Goal: Task Accomplishment & Management: Manage account settings

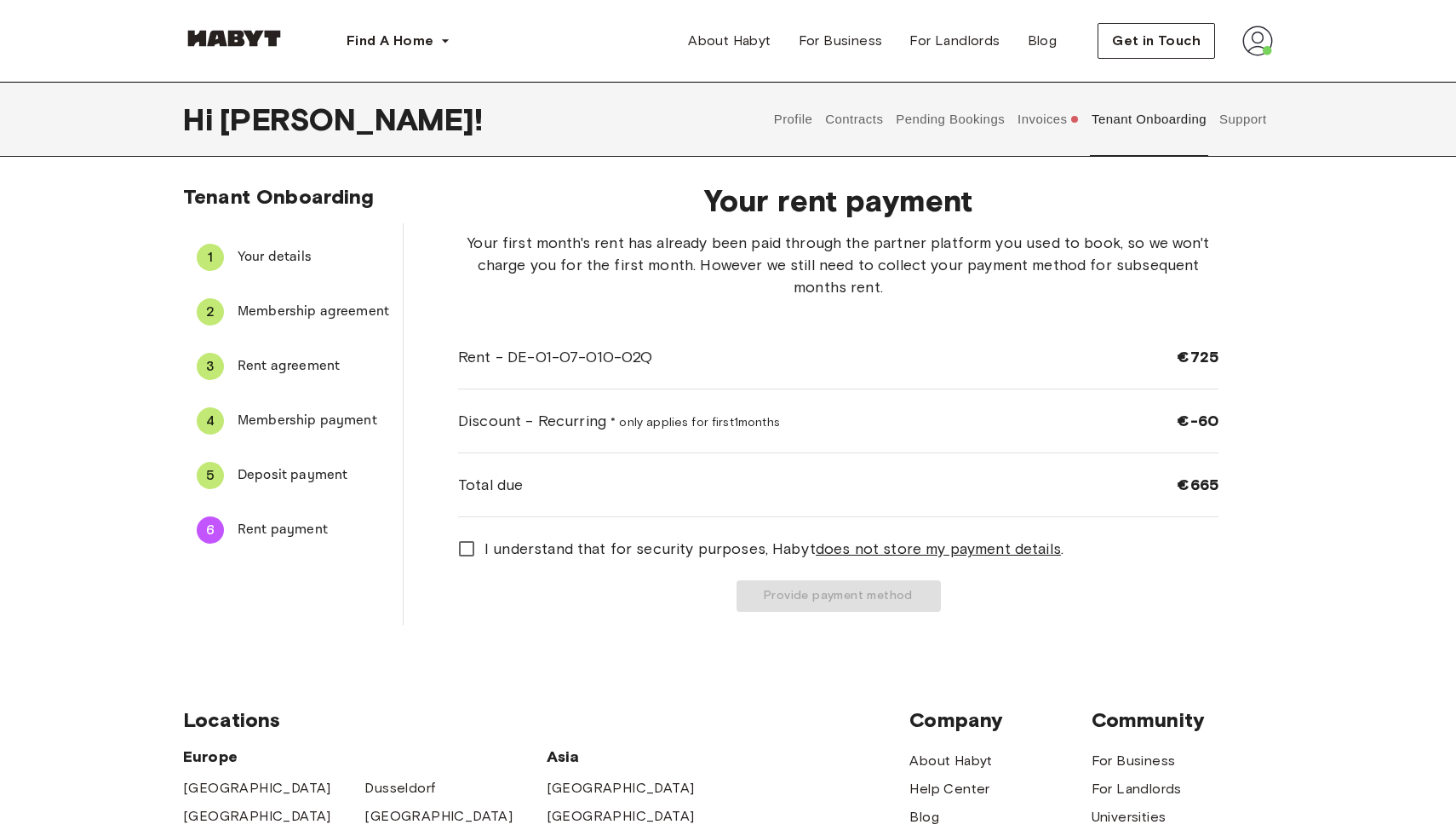
click at [307, 489] on div "5 Deposit payment" at bounding box center [293, 475] width 220 height 40
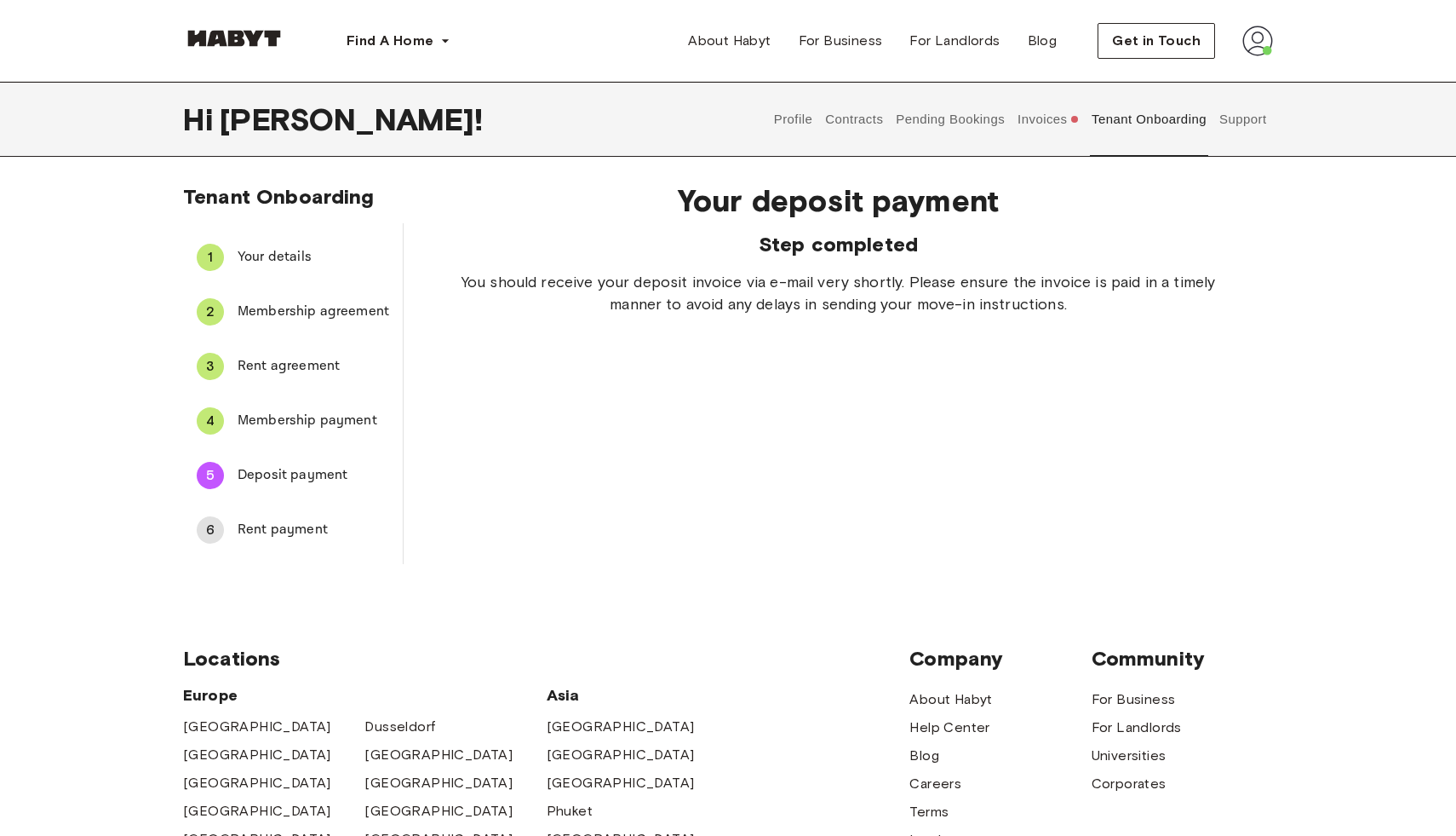
click at [298, 533] on span "Rent payment" at bounding box center [314, 530] width 152 height 21
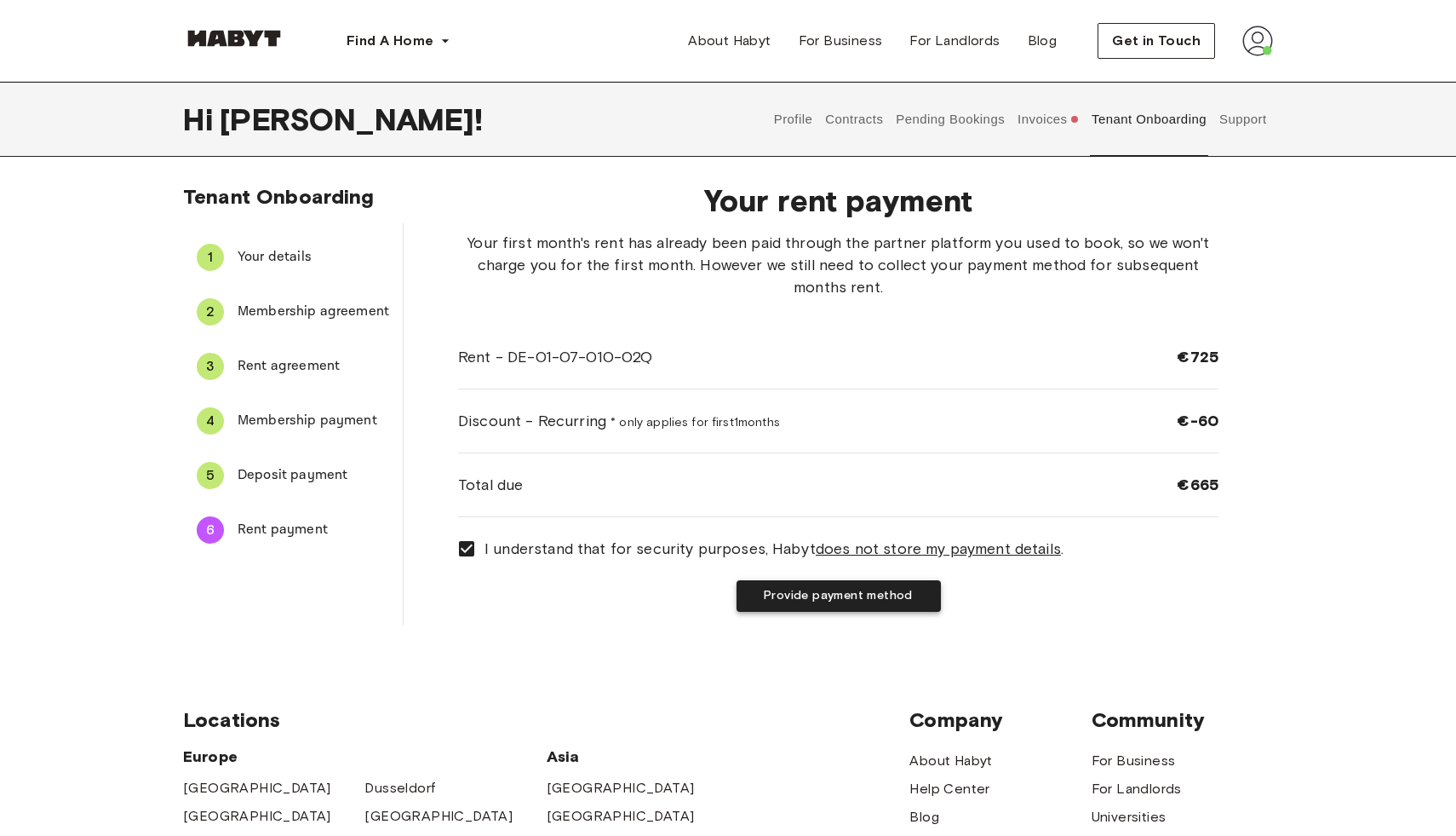
click at [788, 600] on button "Provide payment method" at bounding box center [838, 596] width 204 height 32
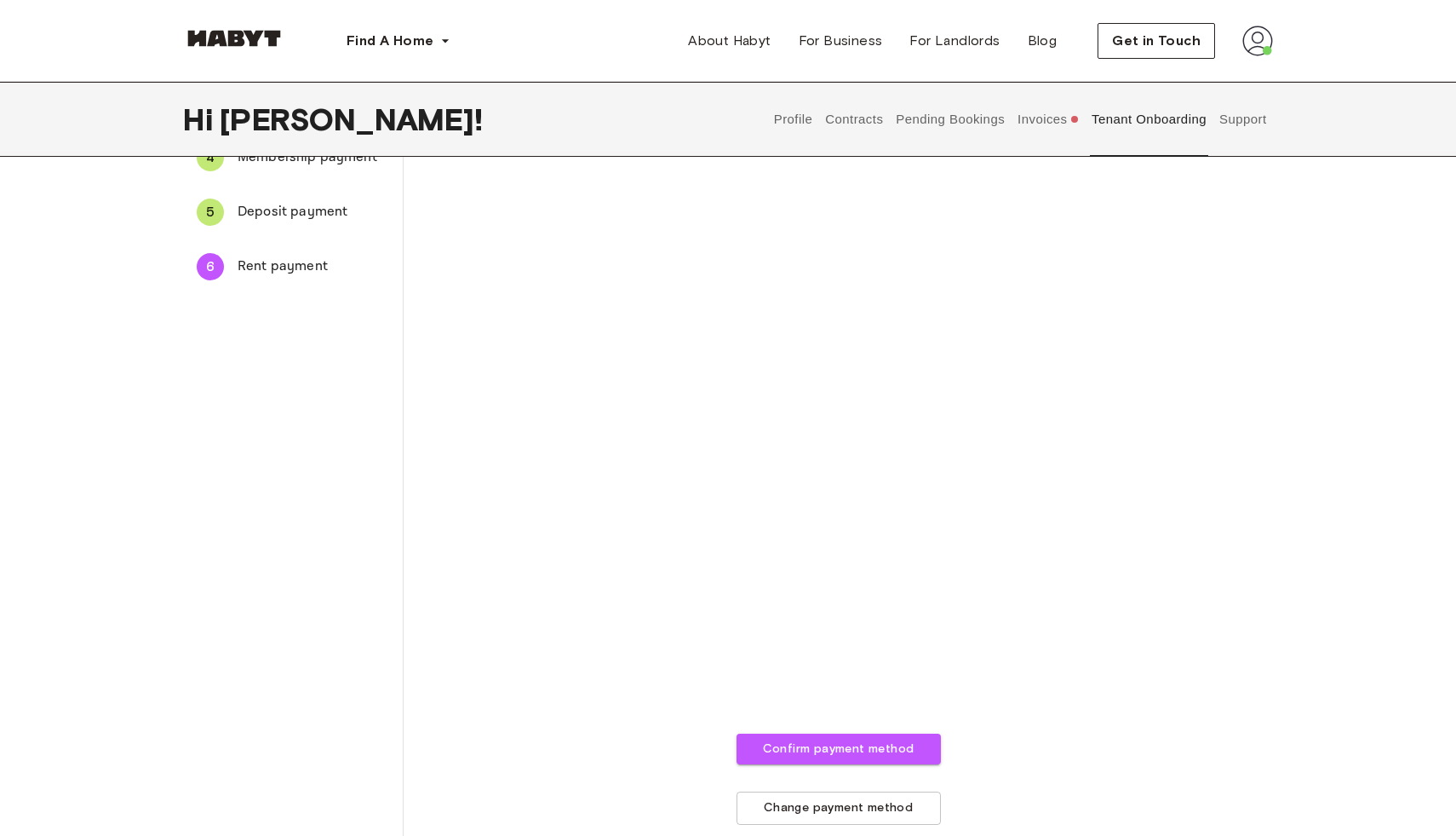
scroll to position [305, 0]
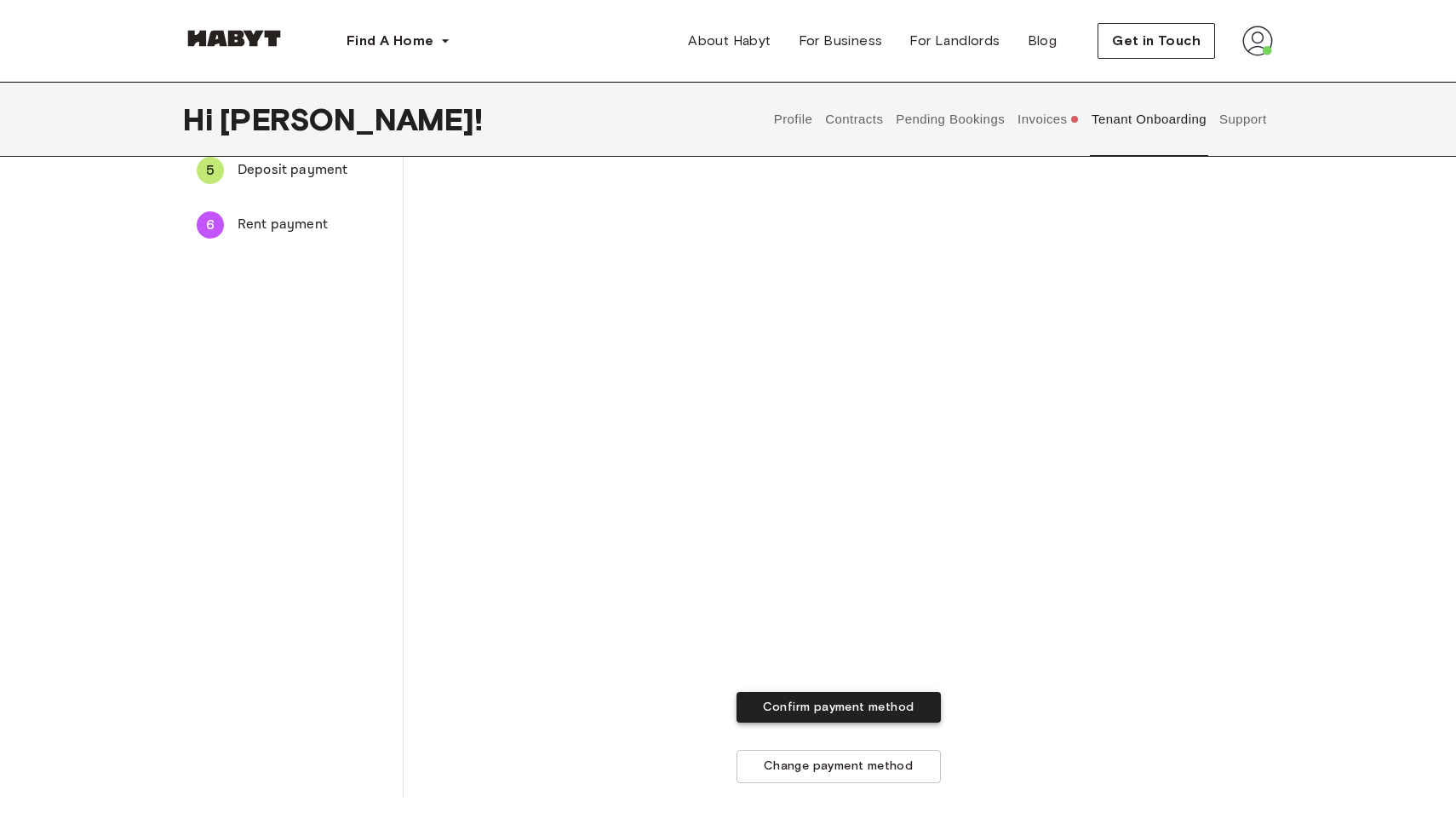
click at [880, 701] on button "Confirm payment method" at bounding box center [838, 708] width 204 height 32
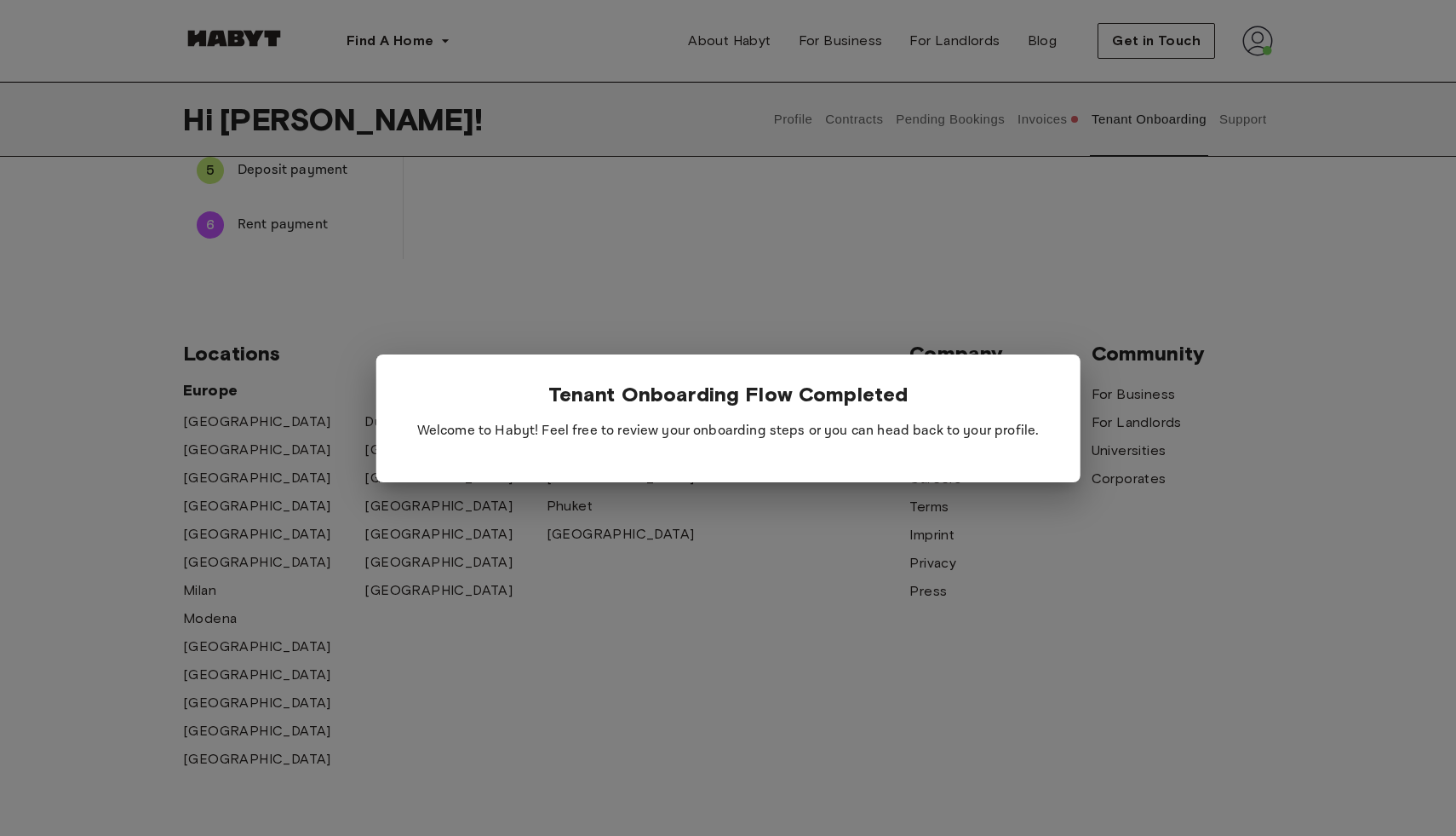
click at [812, 446] on p "Welcome to Habyt! Feel free to review your onboarding steps or you can head bac…" at bounding box center [728, 431] width 650 height 47
click at [856, 506] on div at bounding box center [728, 418] width 1456 height 836
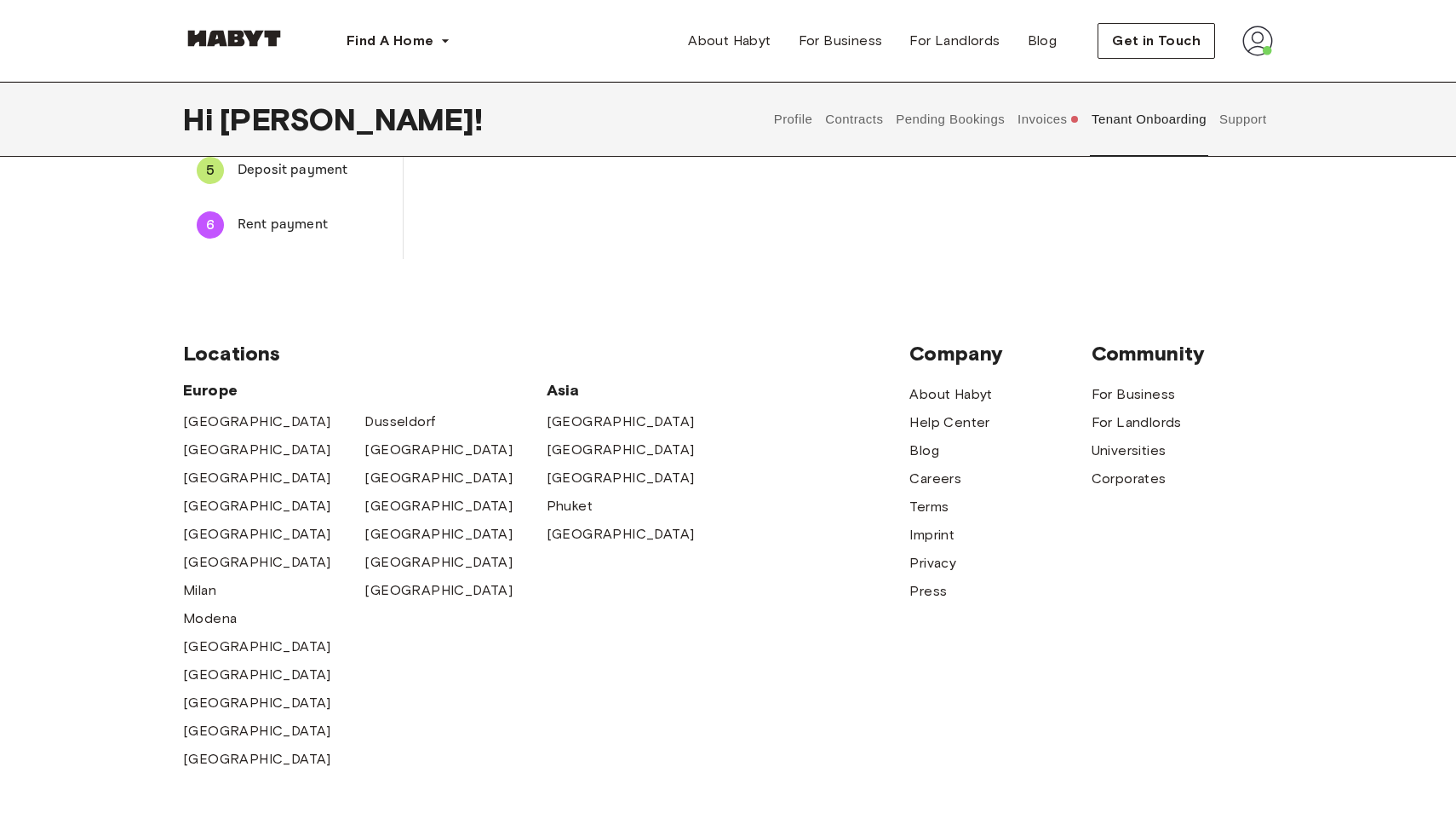
click at [1263, 40] on img at bounding box center [1258, 40] width 31 height 31
click at [1231, 84] on div "Profile Log out" at bounding box center [1222, 97] width 103 height 82
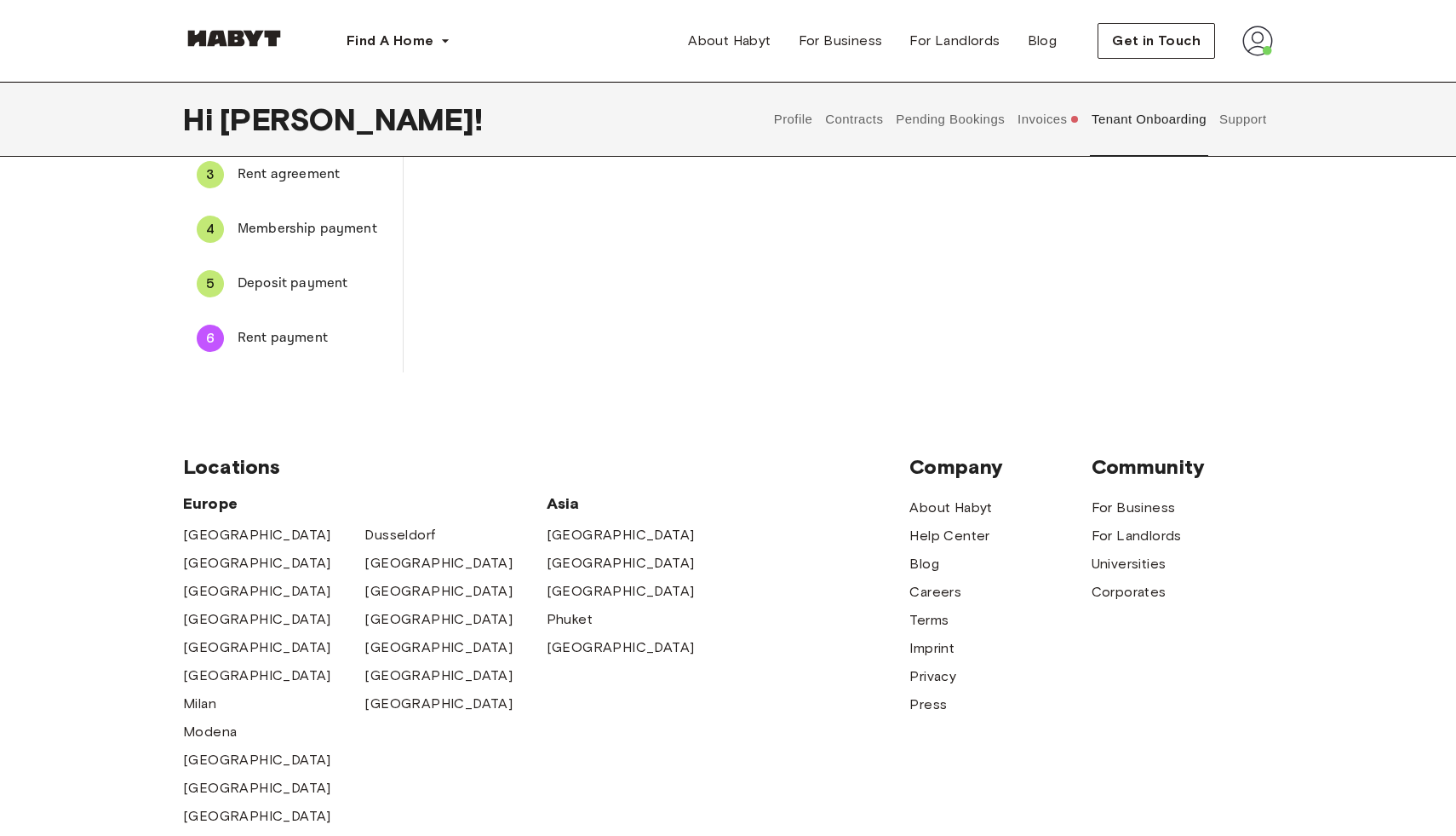
scroll to position [0, 0]
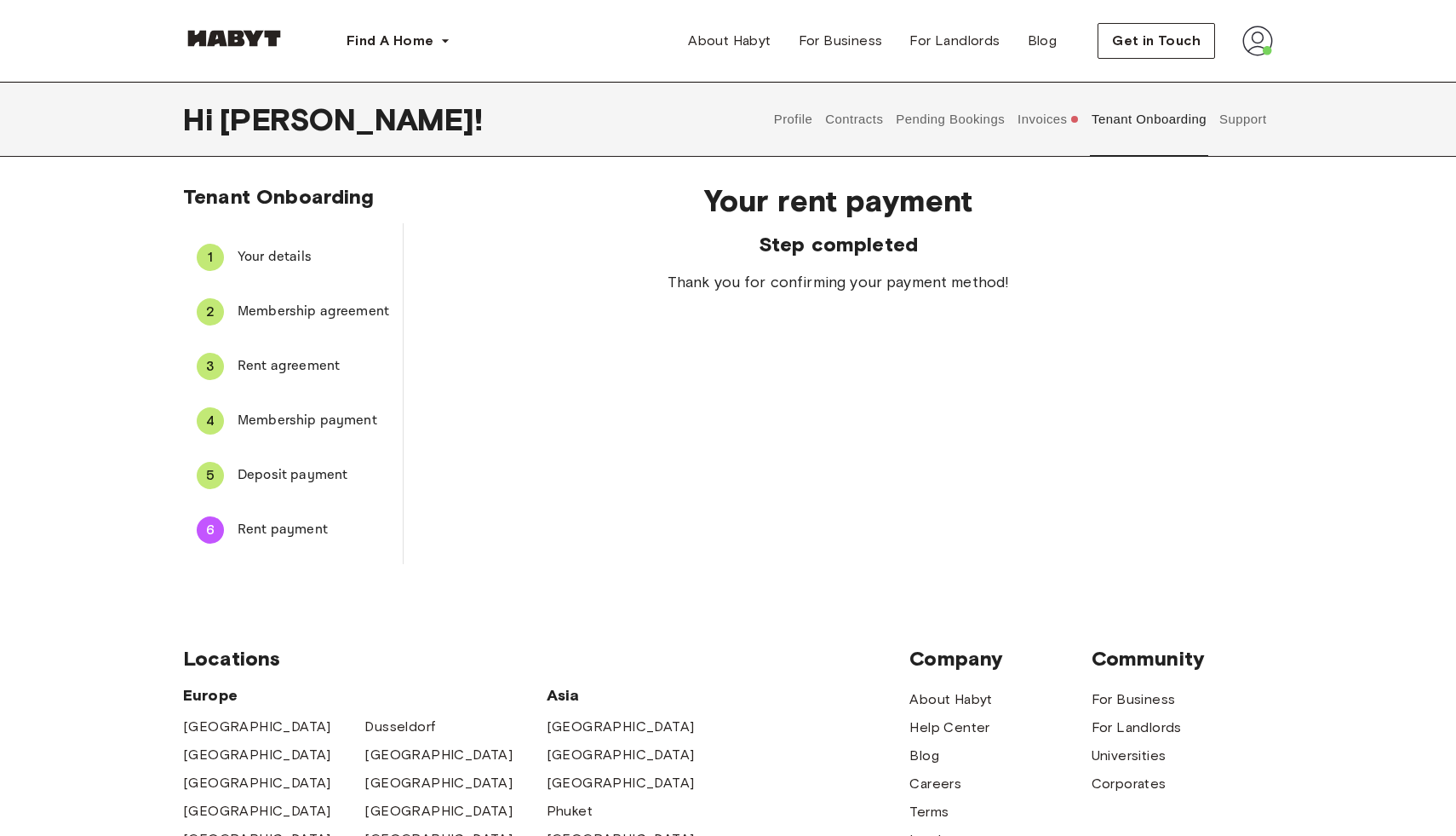
click at [1170, 120] on button "Tenant Onboarding" at bounding box center [1149, 119] width 119 height 75
click at [767, 114] on div "Profile Contracts Pending Bookings Invoices Tenant Onboarding Support" at bounding box center [1020, 119] width 506 height 75
click at [776, 114] on button "Profile" at bounding box center [793, 119] width 43 height 75
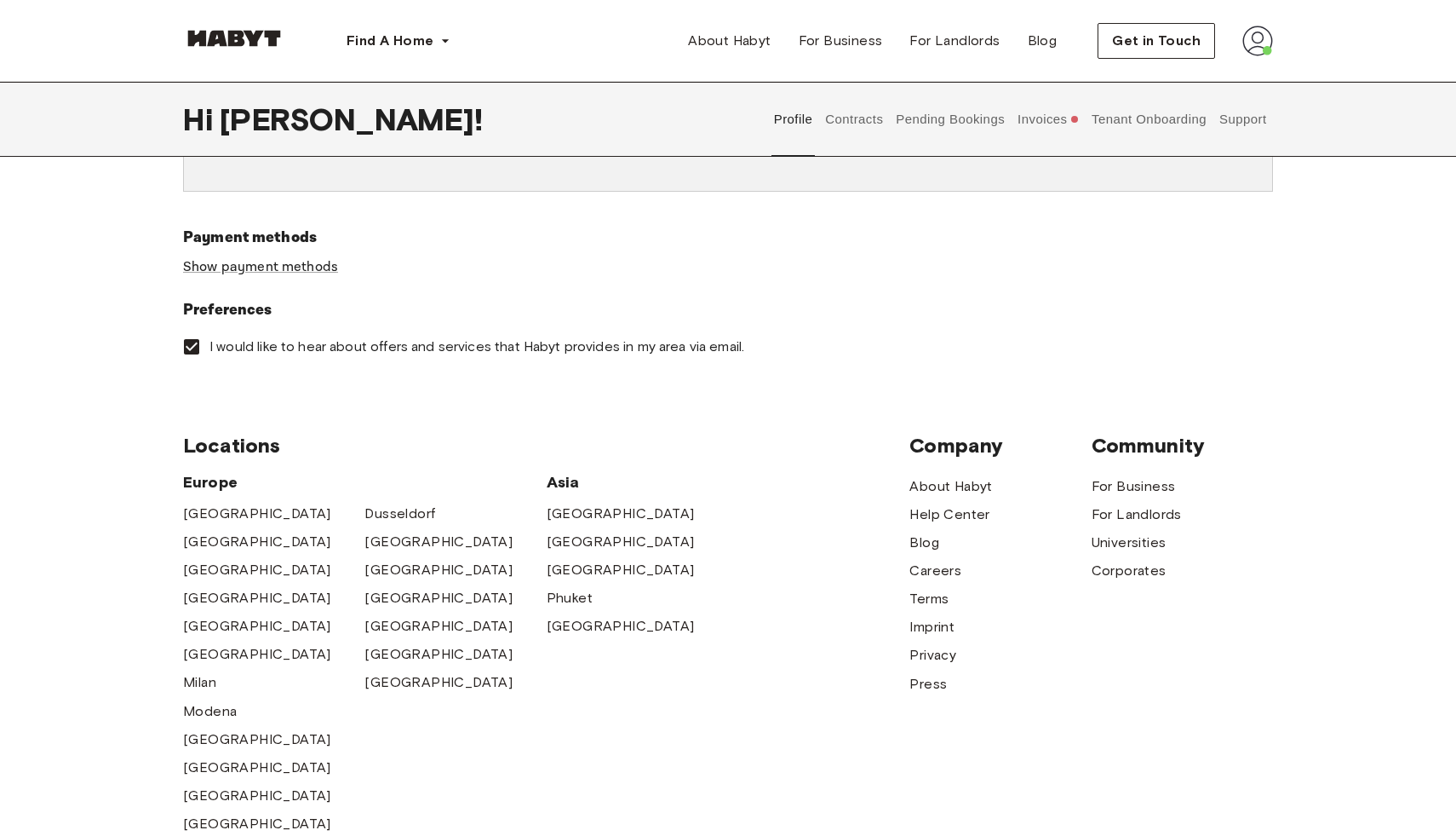
scroll to position [519, 0]
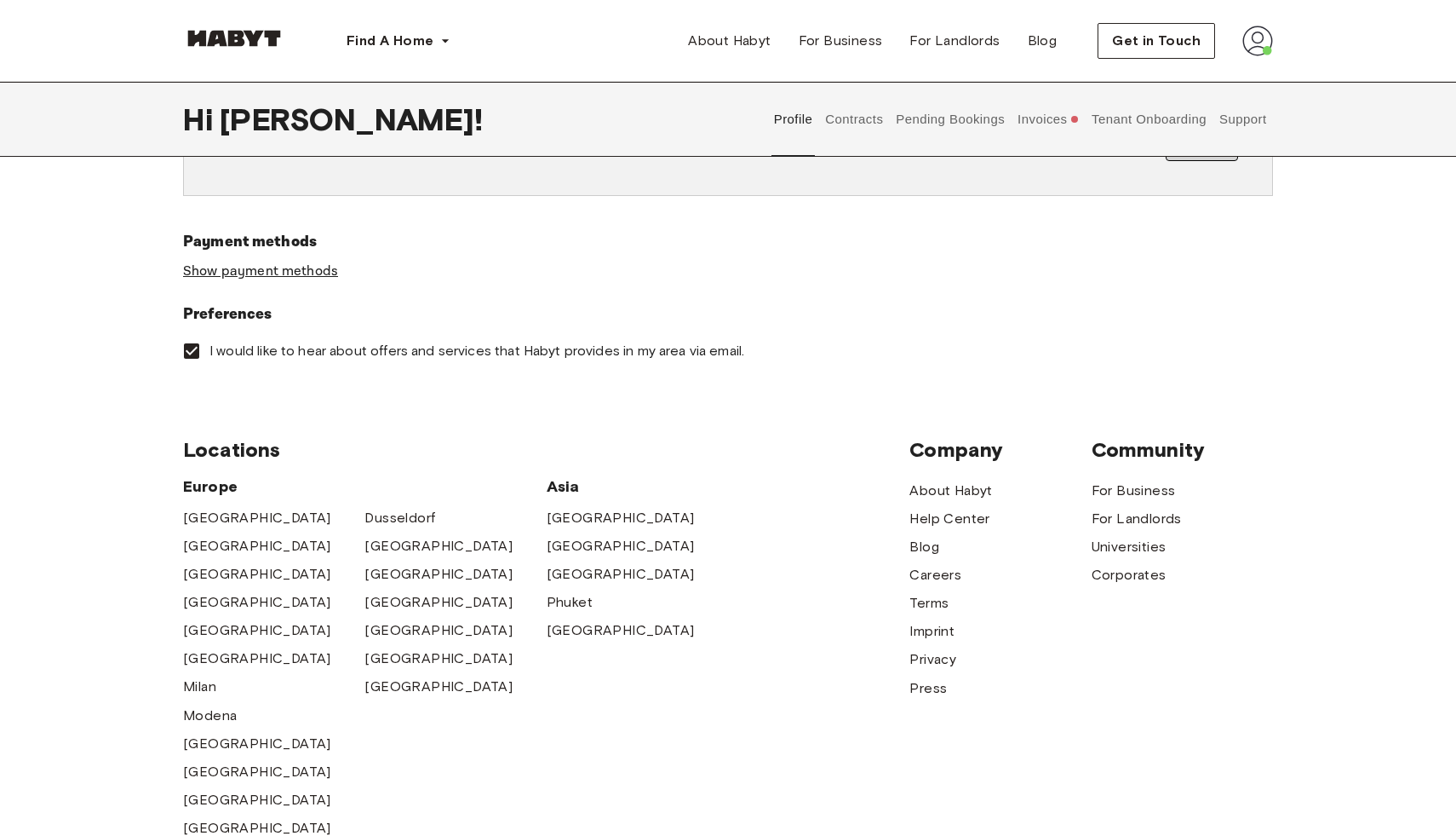
click at [331, 277] on link "Show payment methods" at bounding box center [260, 271] width 155 height 18
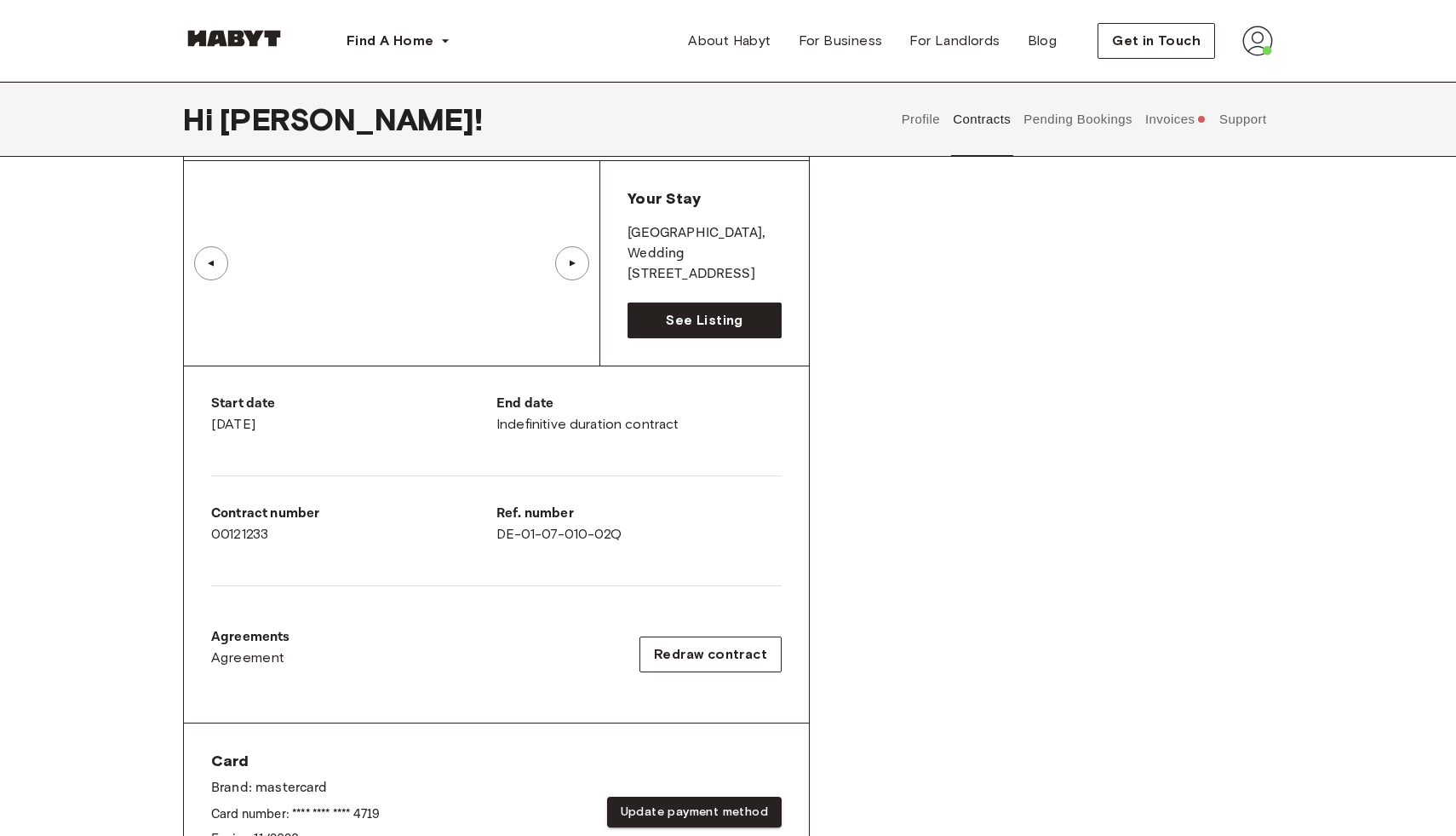
scroll to position [83, 0]
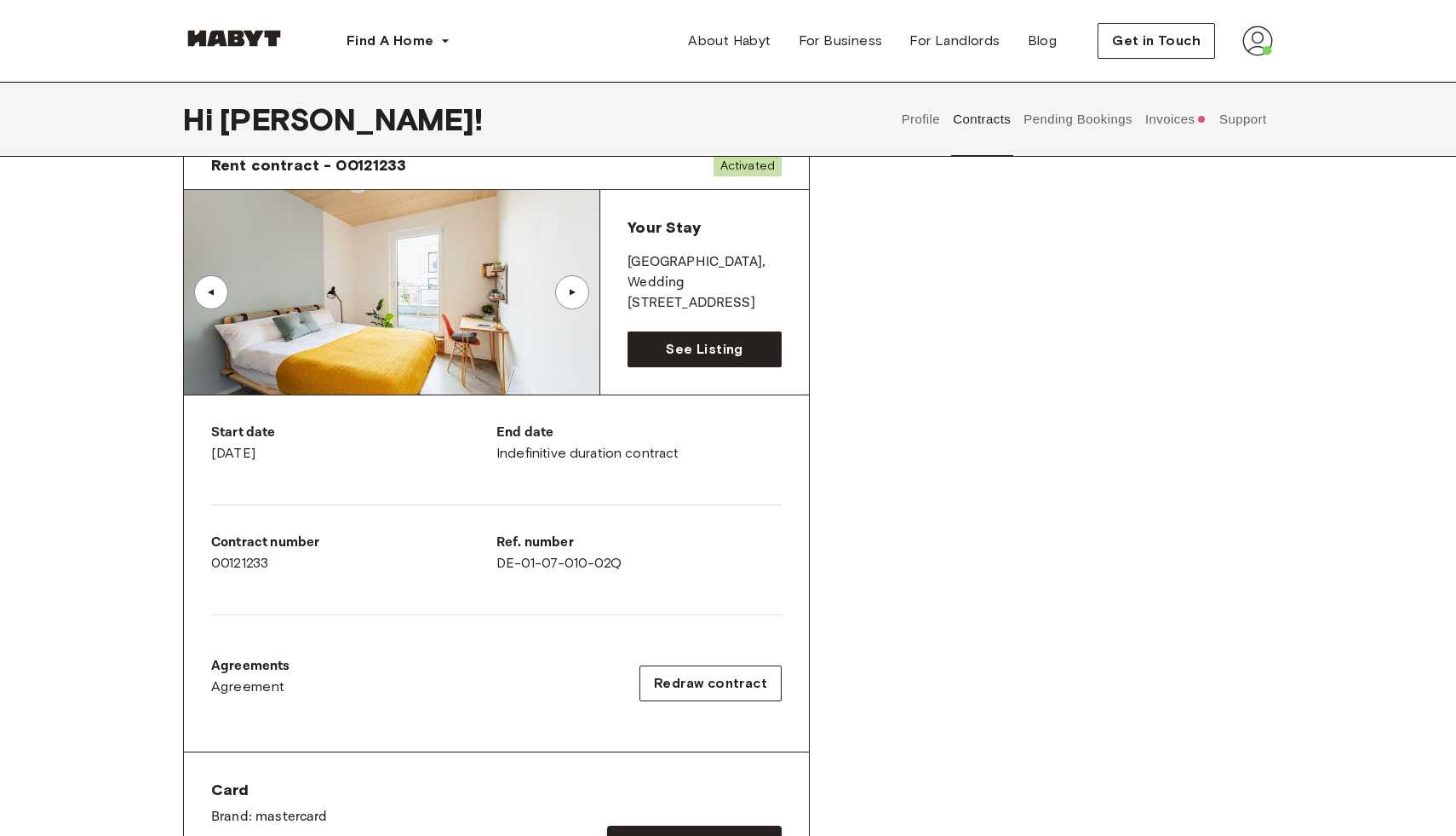
click at [576, 283] on div "▲" at bounding box center [572, 292] width 35 height 35
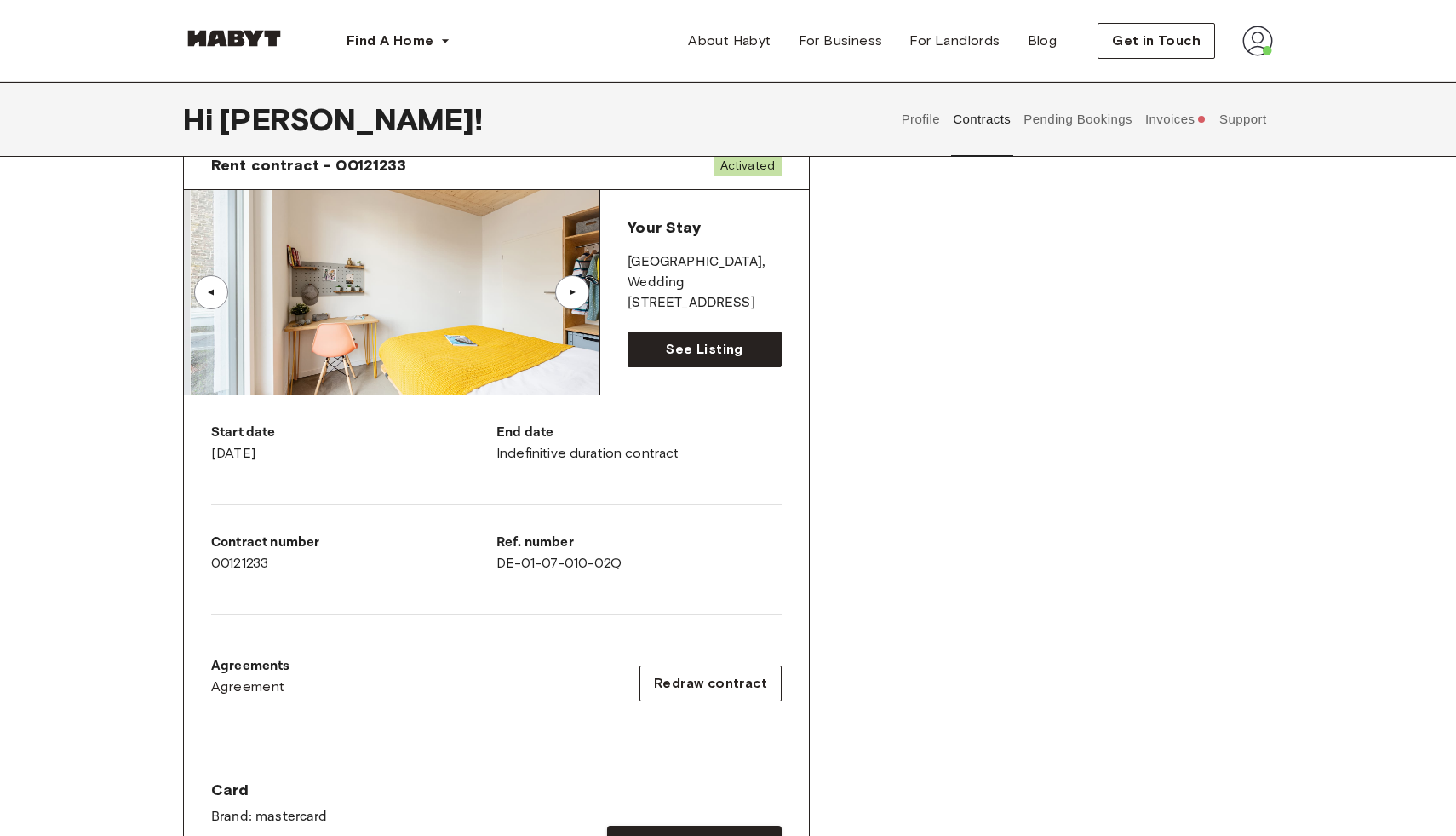
click at [576, 283] on div "▲" at bounding box center [572, 292] width 35 height 35
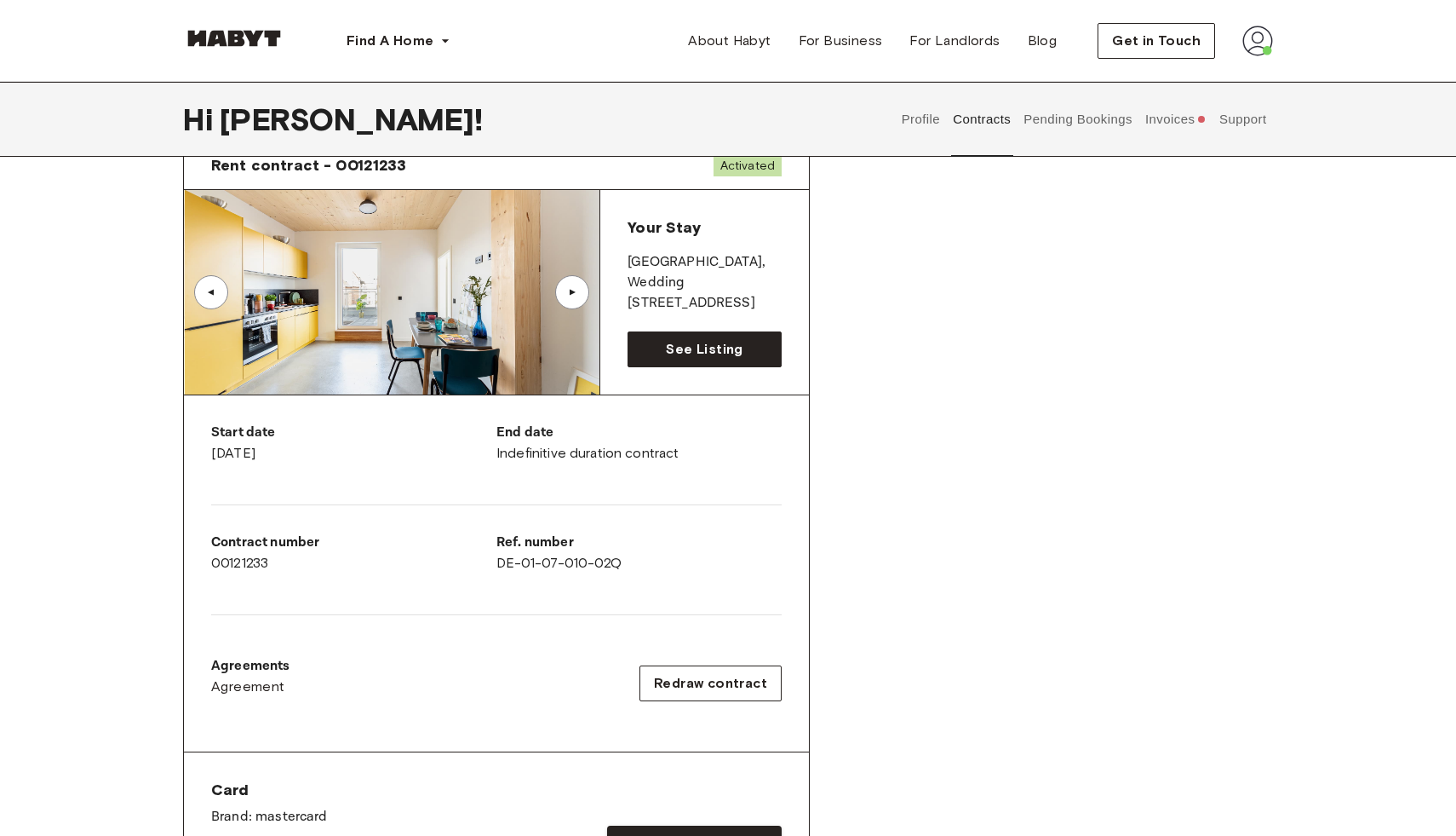
click at [576, 283] on div "▲" at bounding box center [572, 292] width 35 height 35
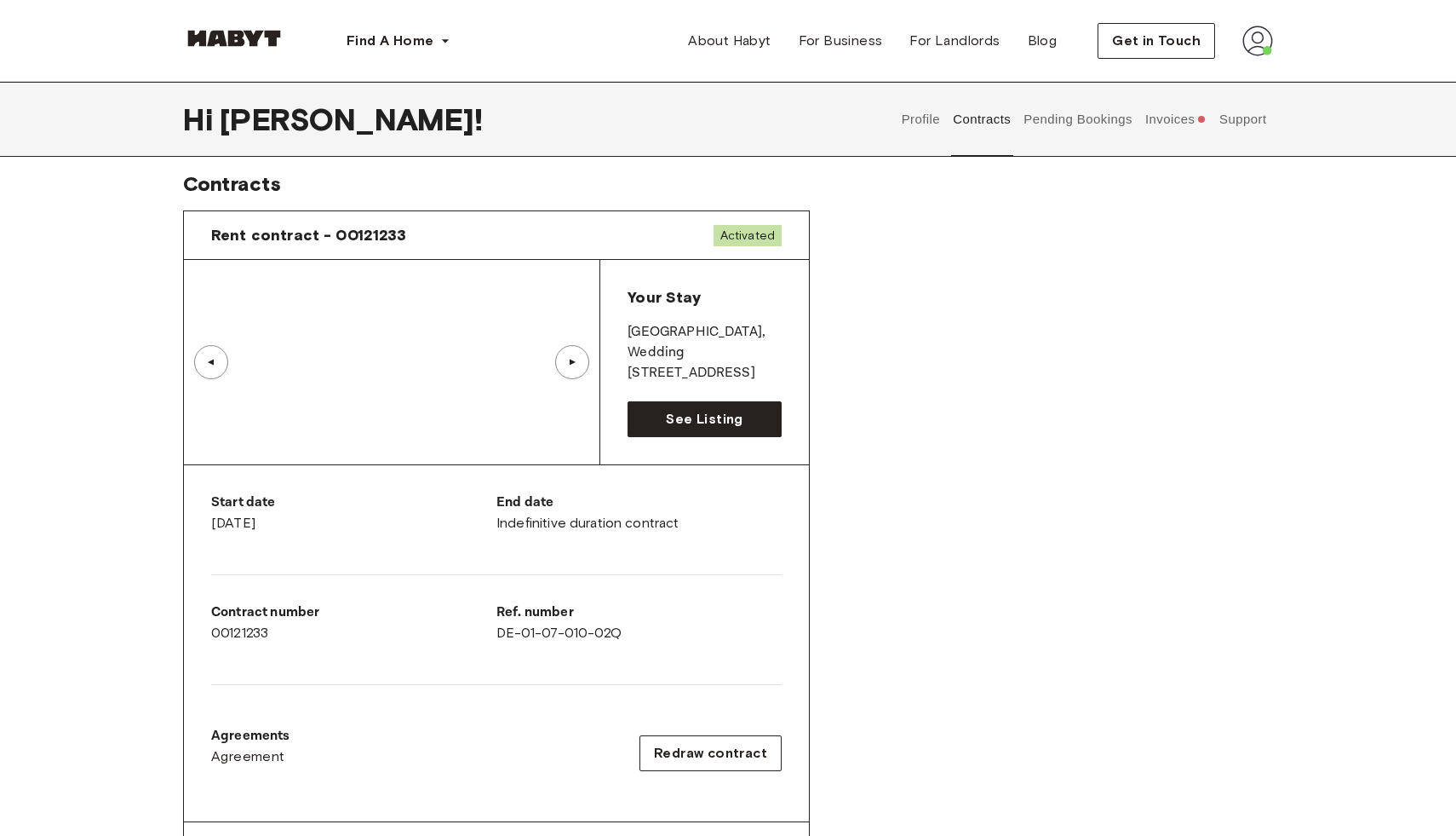
scroll to position [3, 0]
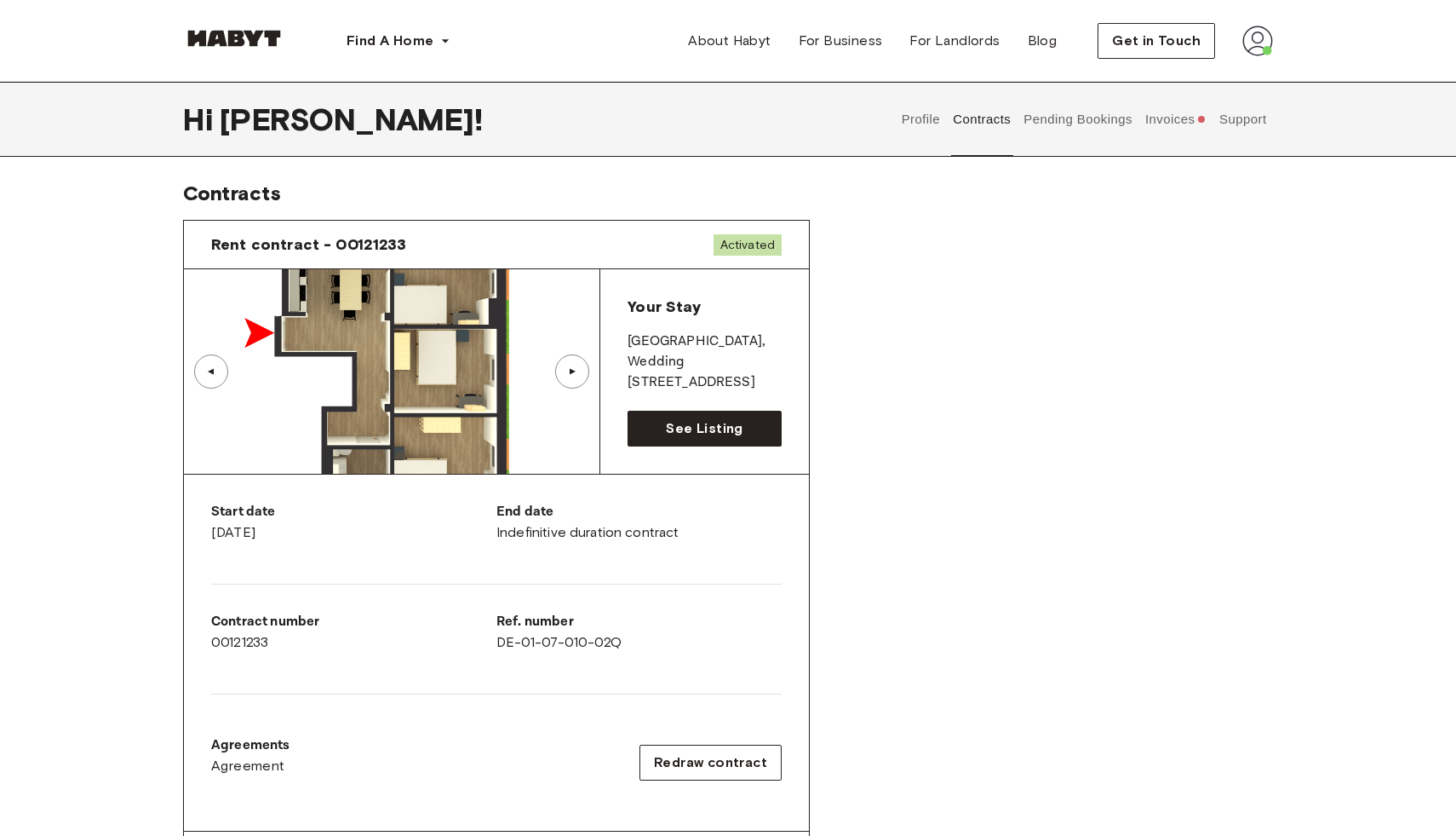
click at [587, 364] on div "▲" at bounding box center [572, 371] width 35 height 35
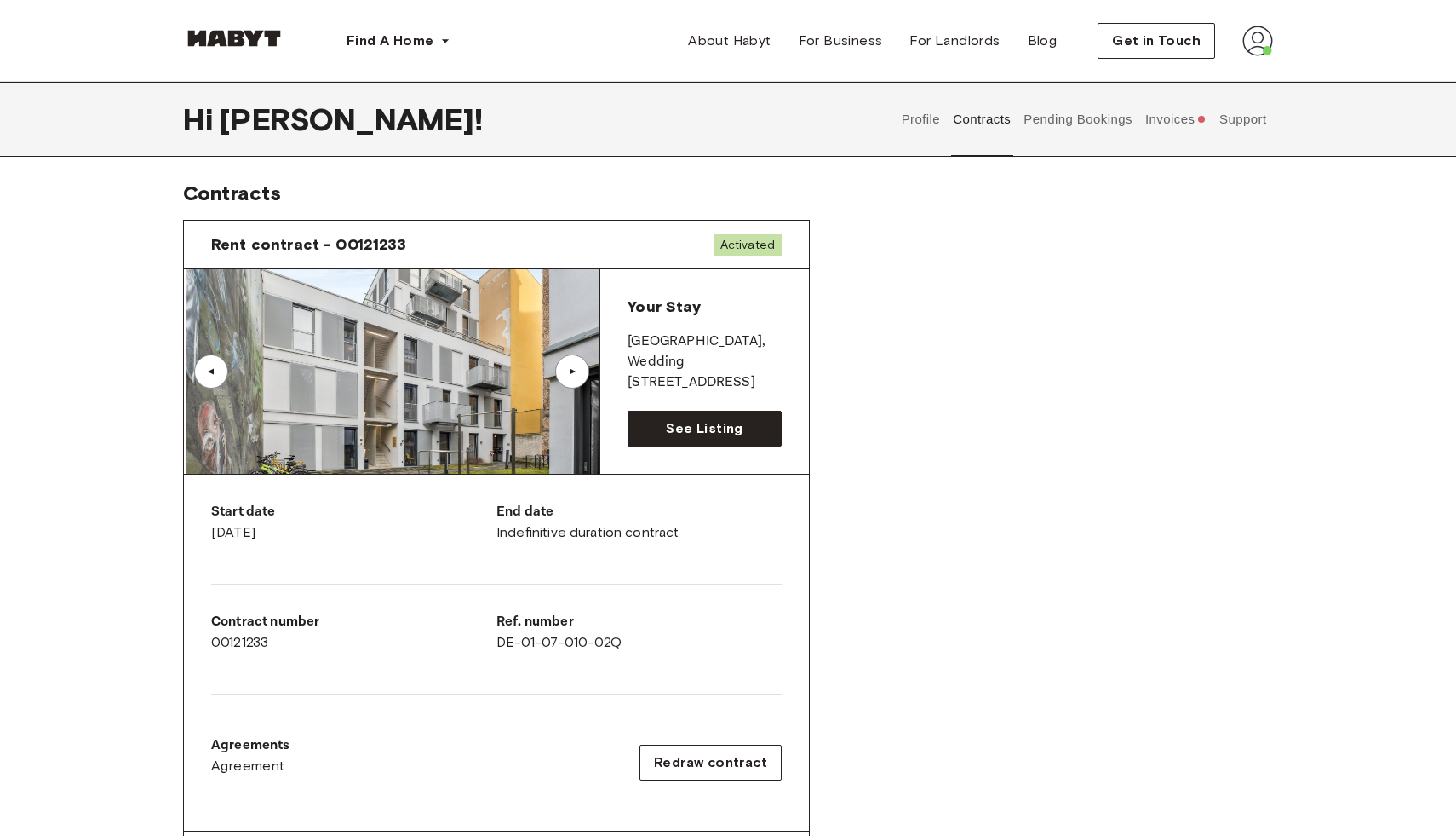
click at [586, 364] on div "▲" at bounding box center [572, 371] width 35 height 35
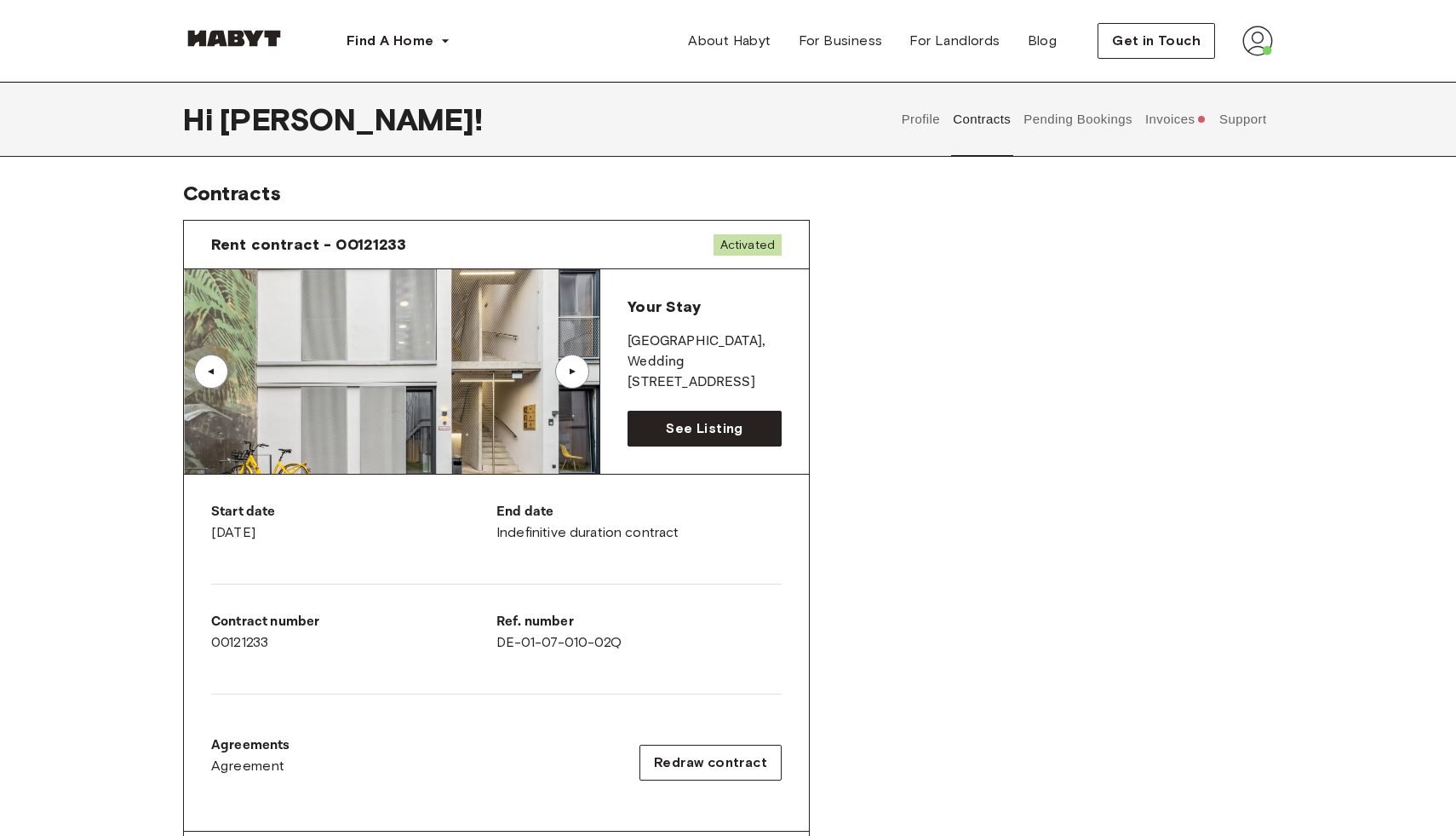
click at [582, 366] on div "▲" at bounding box center [572, 371] width 35 height 35
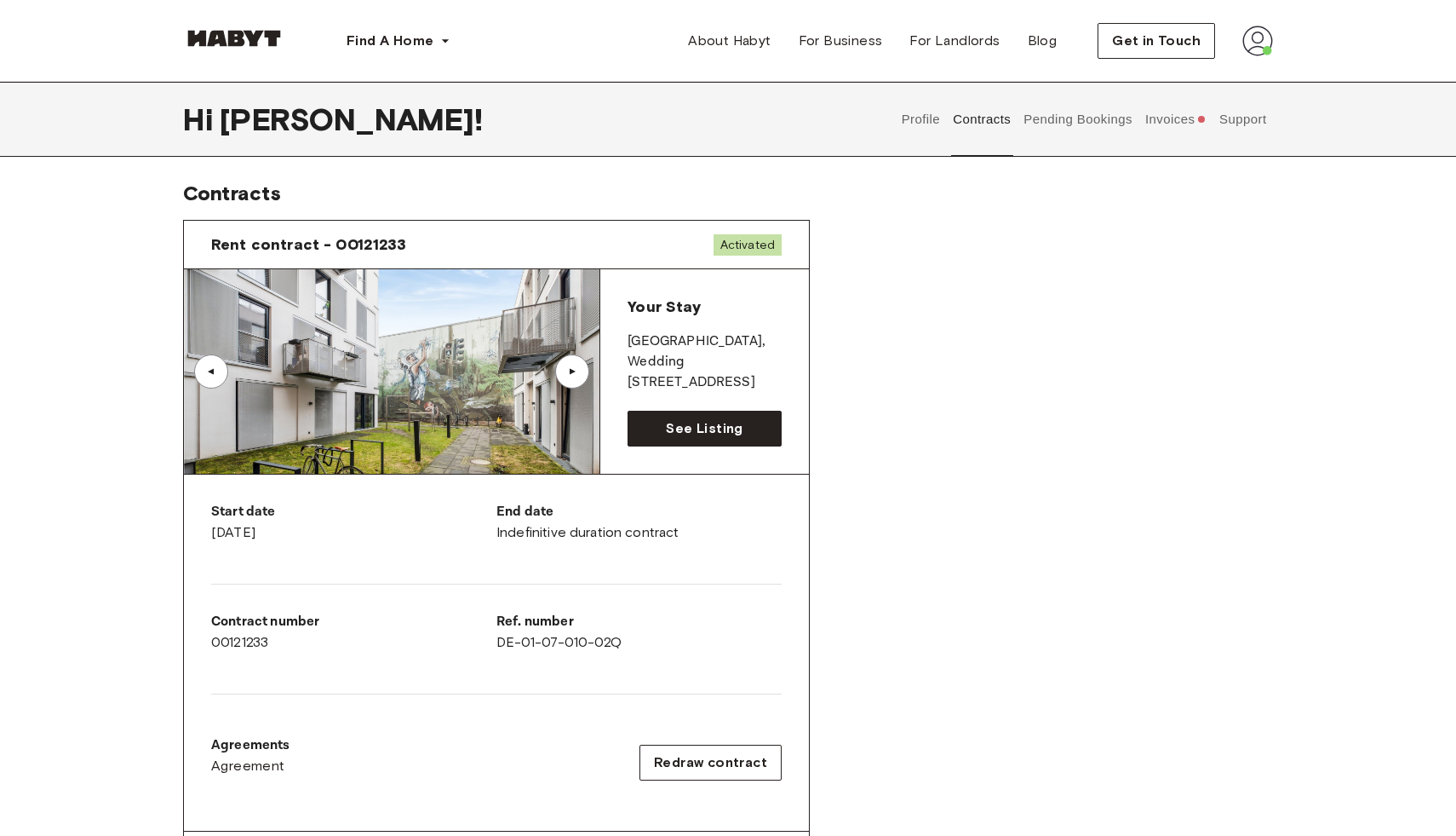
click at [220, 371] on div "▲" at bounding box center [211, 371] width 35 height 35
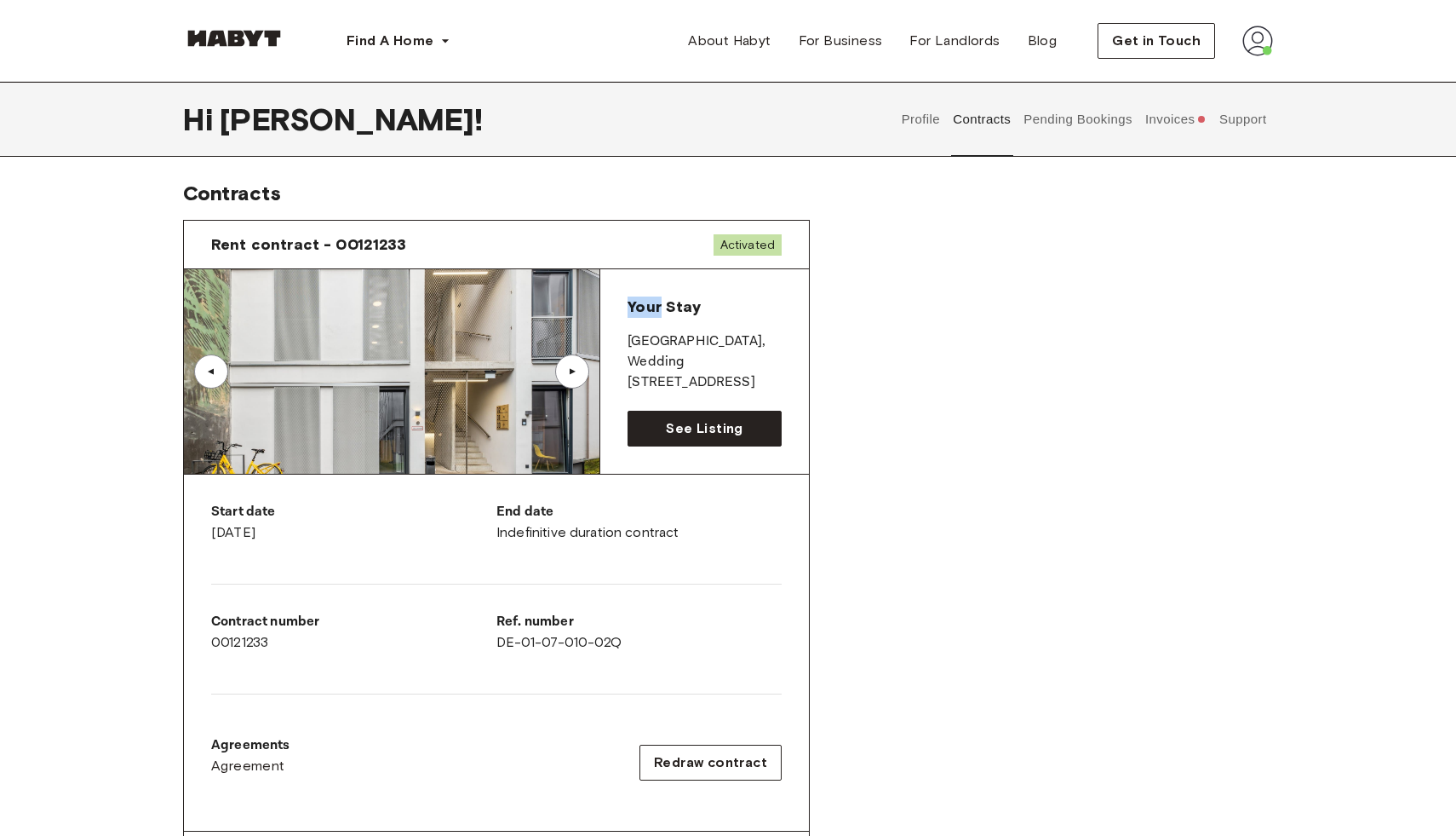
click at [220, 371] on div "▲" at bounding box center [211, 371] width 35 height 35
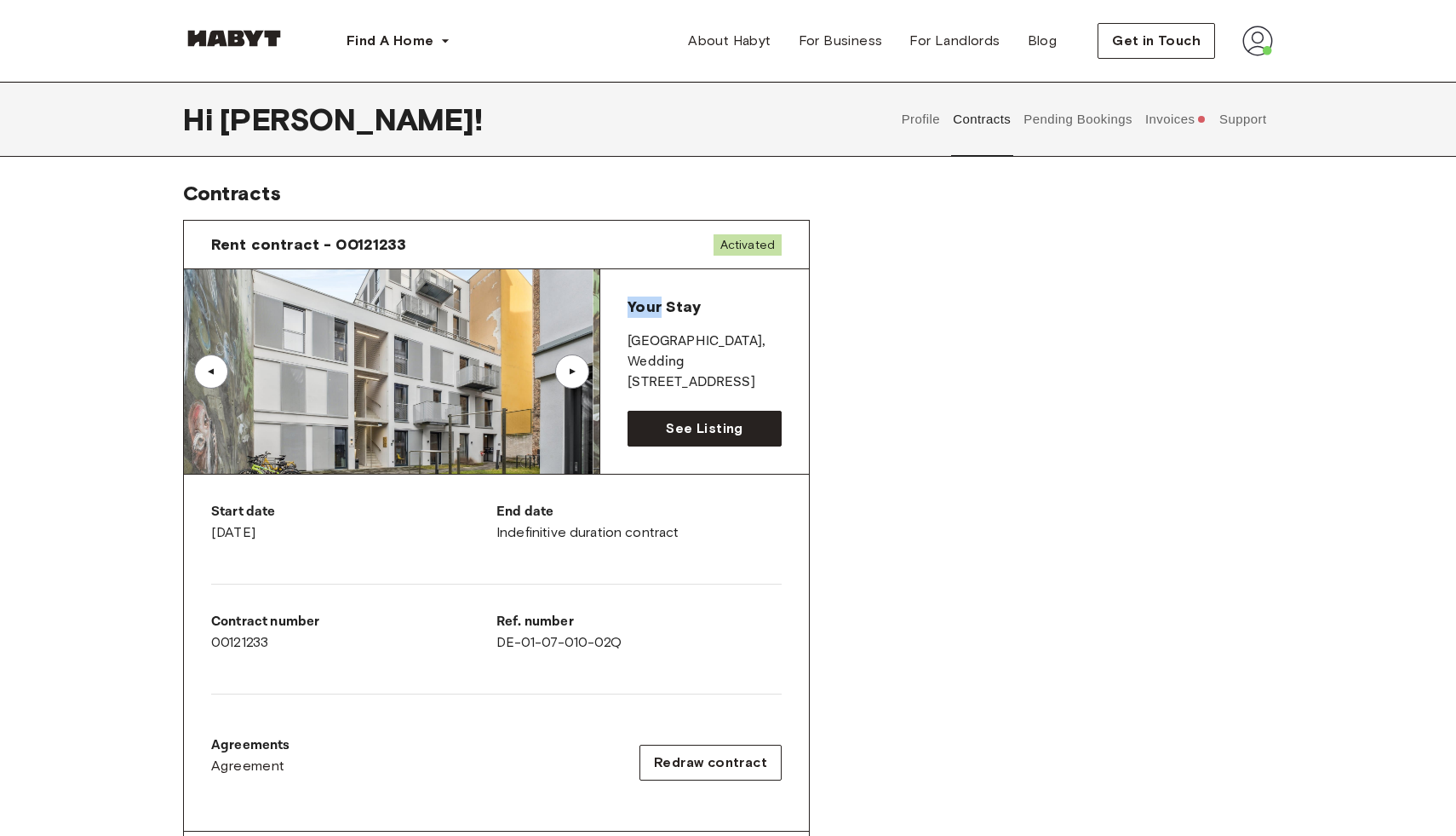
click at [219, 371] on div "▲" at bounding box center [210, 371] width 17 height 10
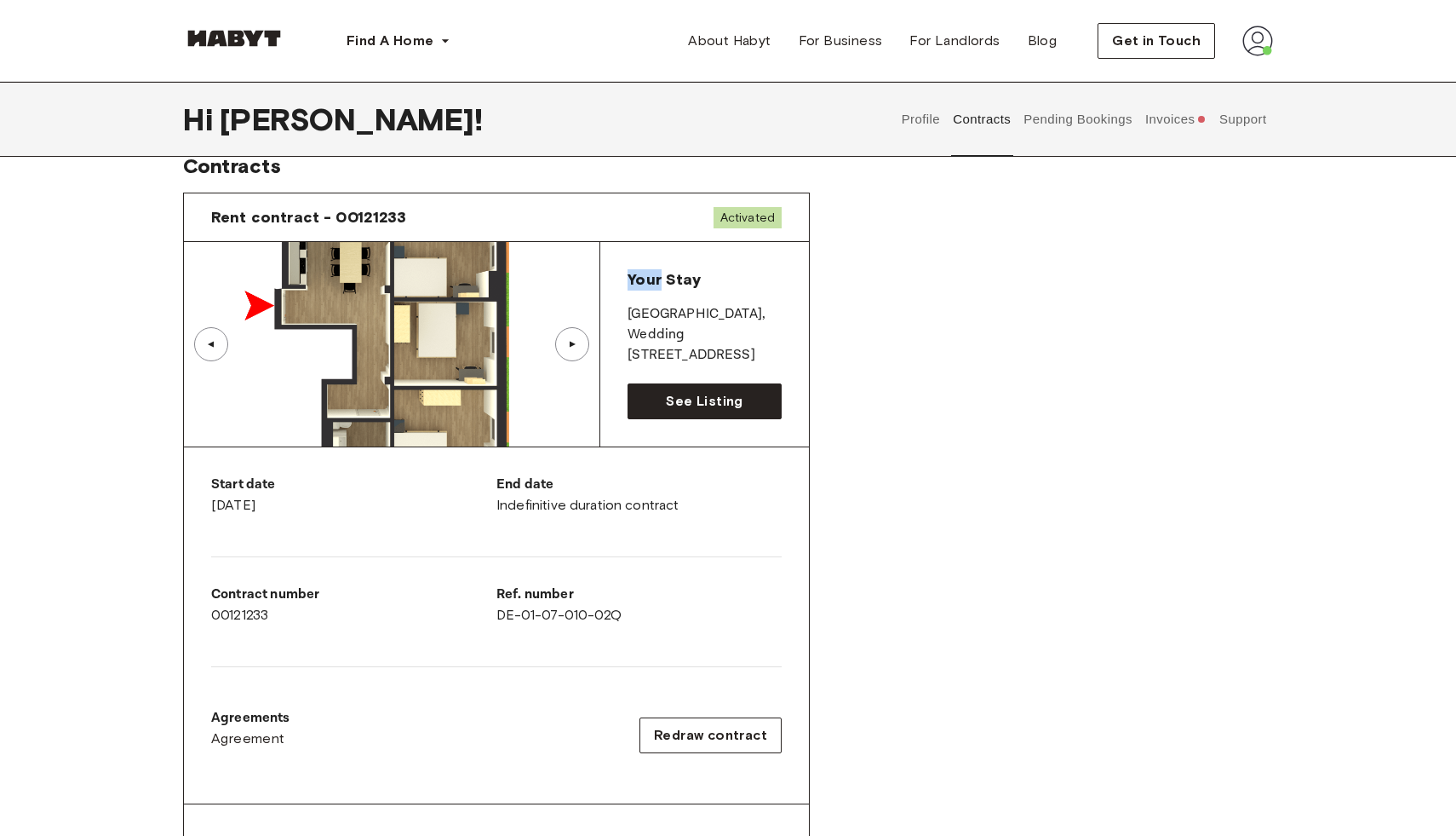
scroll to position [13, 0]
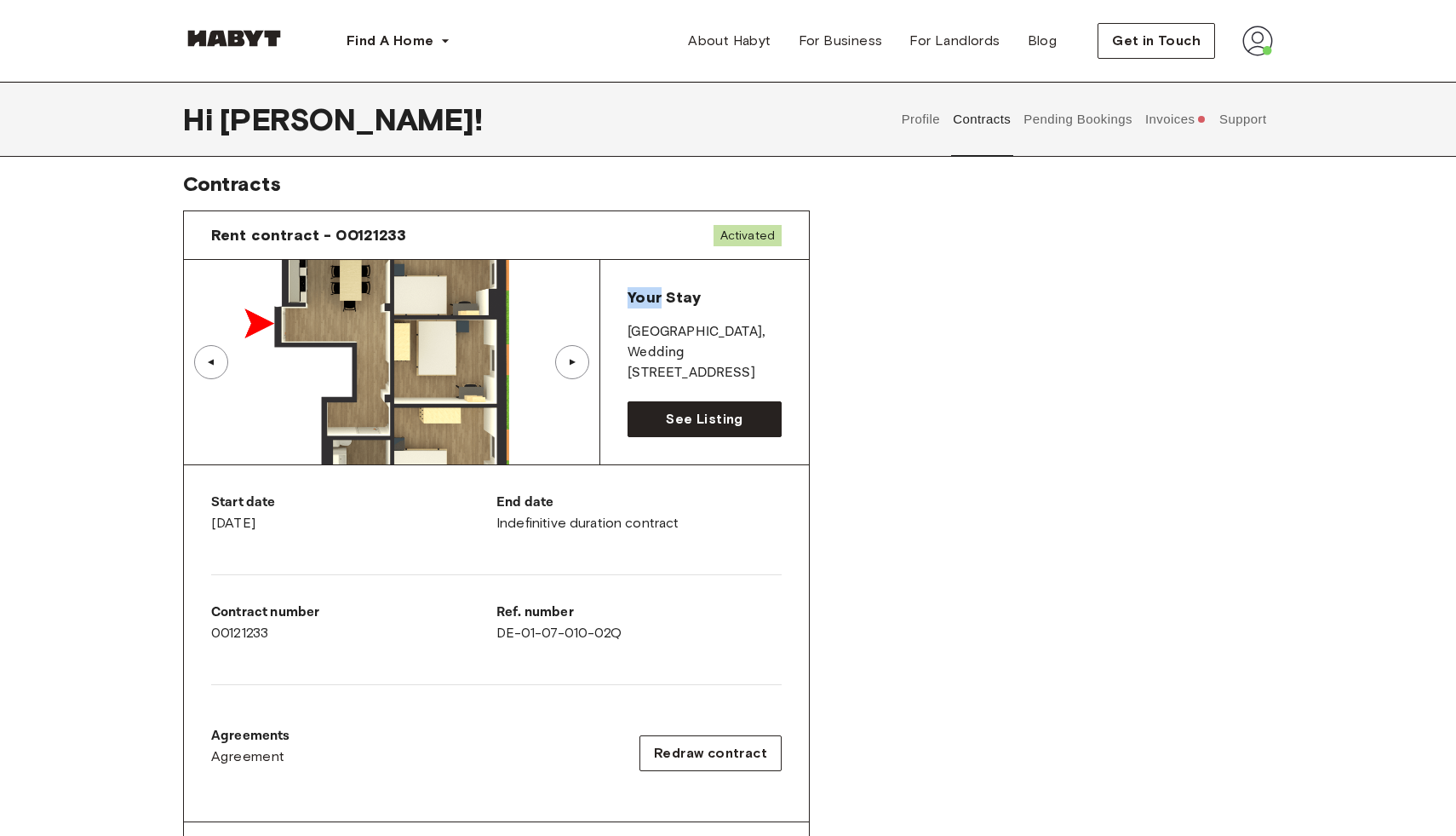
click at [399, 416] on img at bounding box center [391, 361] width 415 height 204
click at [491, 358] on img at bounding box center [391, 361] width 415 height 204
click at [664, 405] on link "See Listing" at bounding box center [704, 419] width 154 height 36
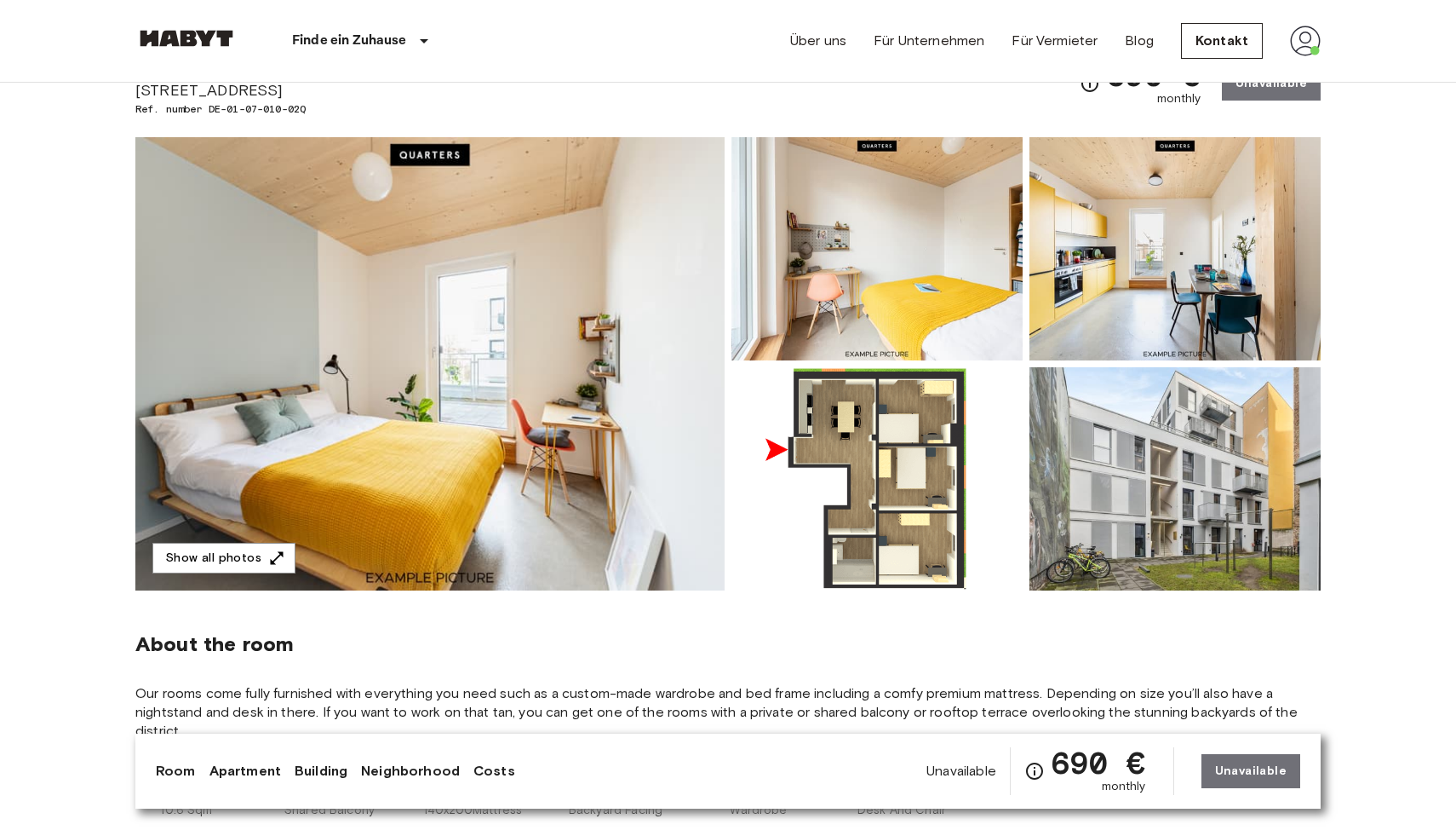
scroll to position [99, 0]
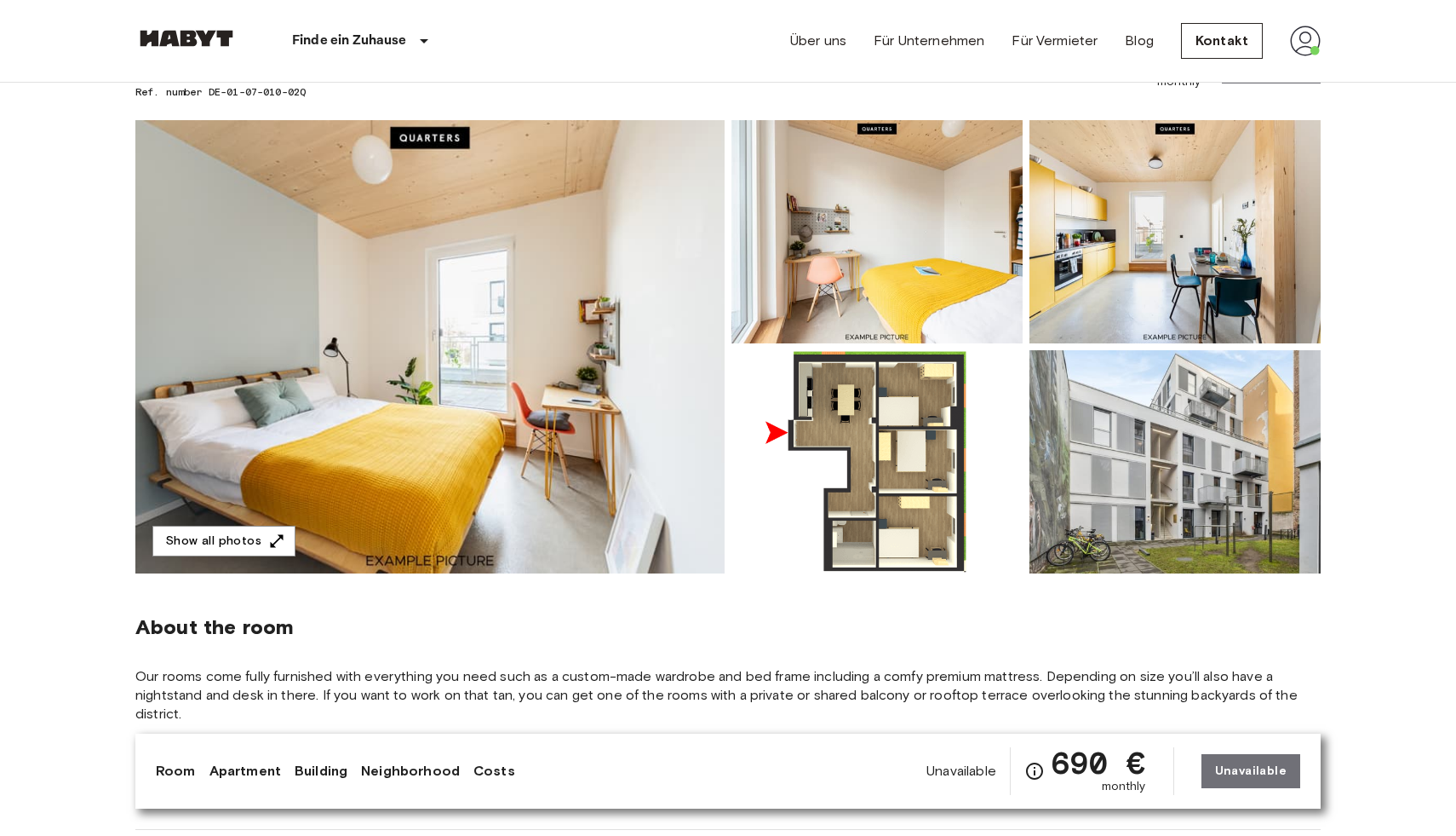
click at [634, 351] on img at bounding box center [429, 346] width 589 height 453
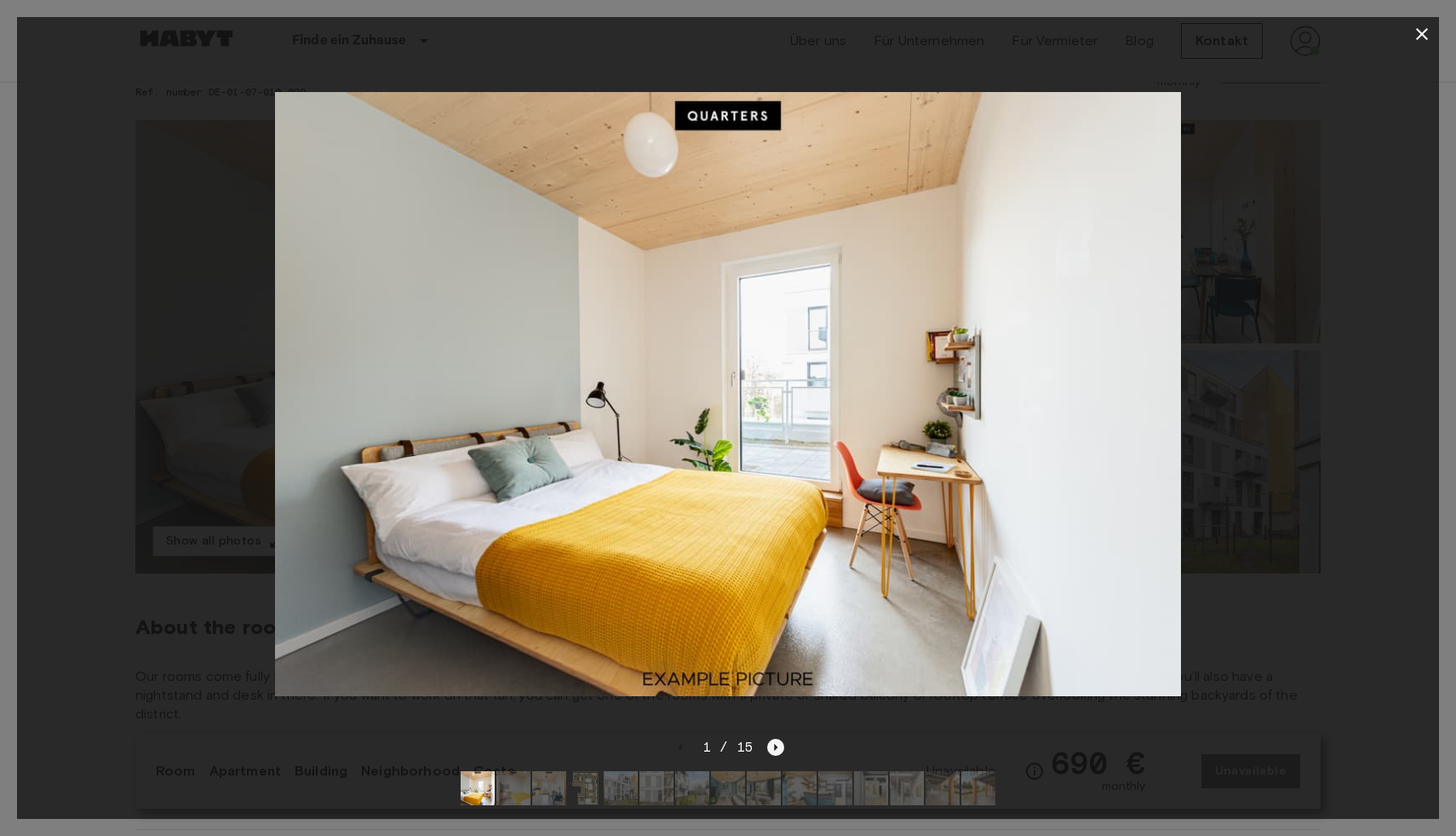
click at [778, 750] on icon "Next image" at bounding box center [775, 746] width 17 height 17
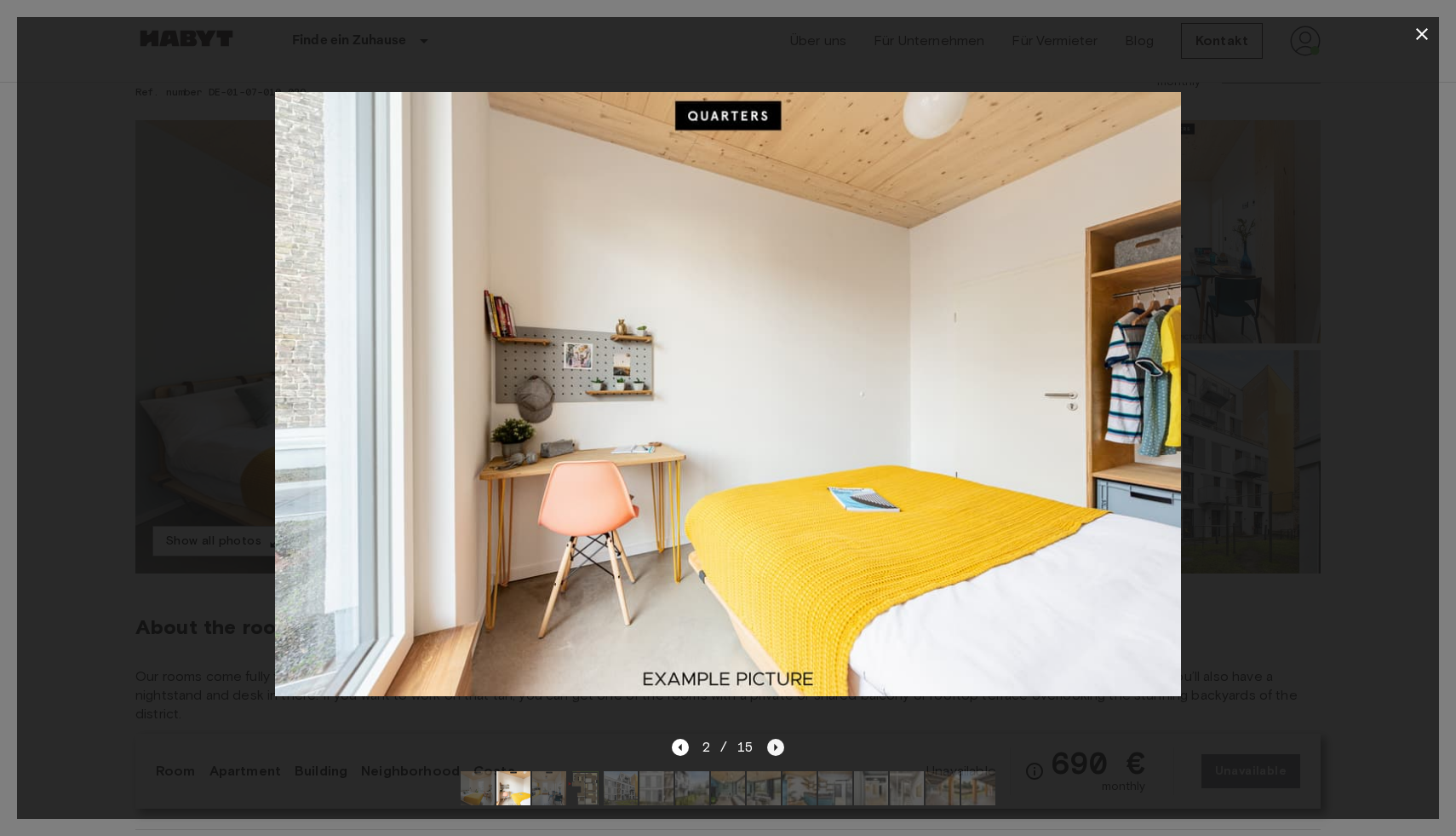
click at [778, 751] on icon "Next image" at bounding box center [775, 746] width 17 height 17
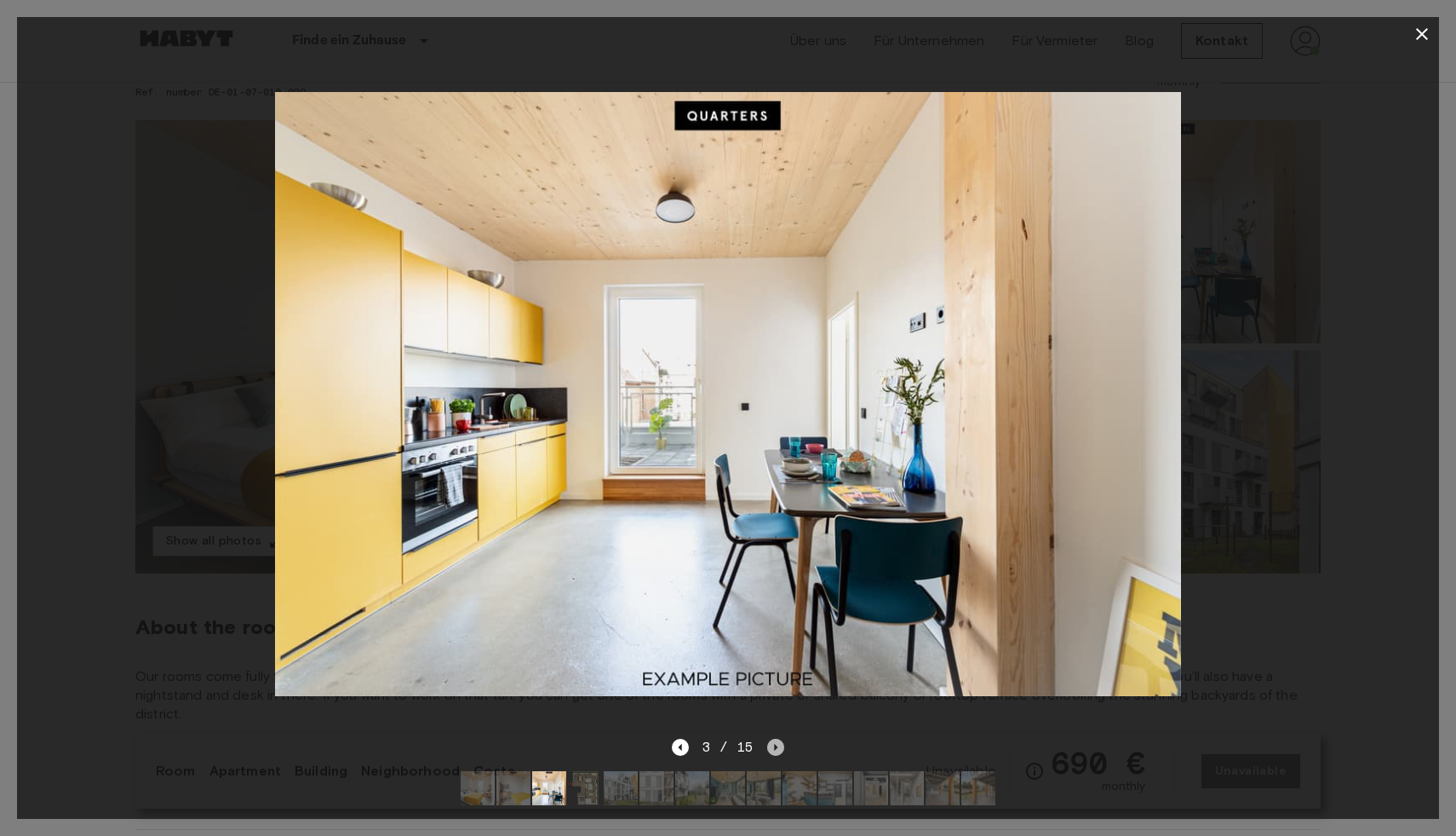
click at [778, 751] on icon "Next image" at bounding box center [775, 746] width 17 height 17
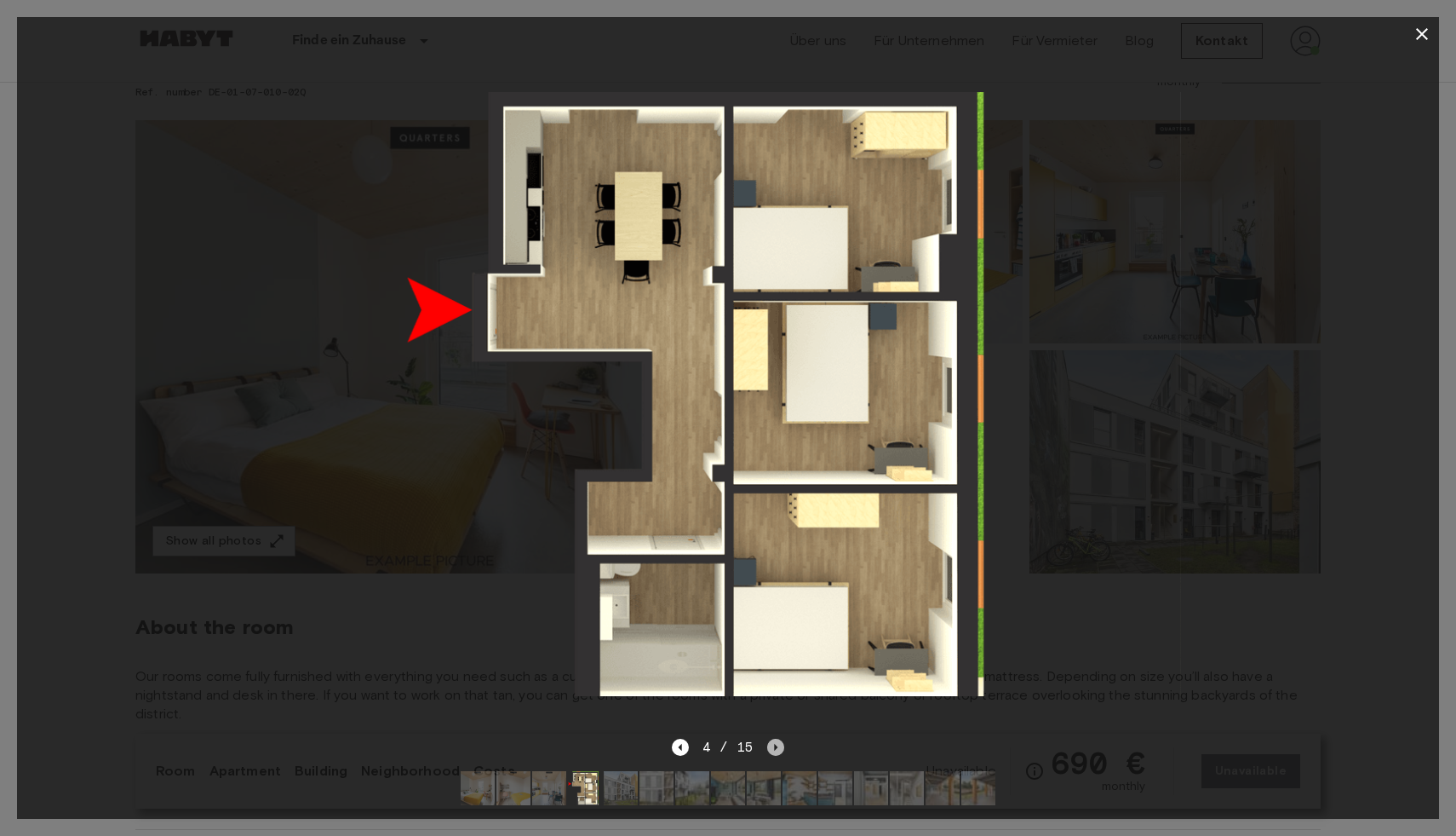
click at [778, 751] on icon "Next image" at bounding box center [775, 746] width 17 height 17
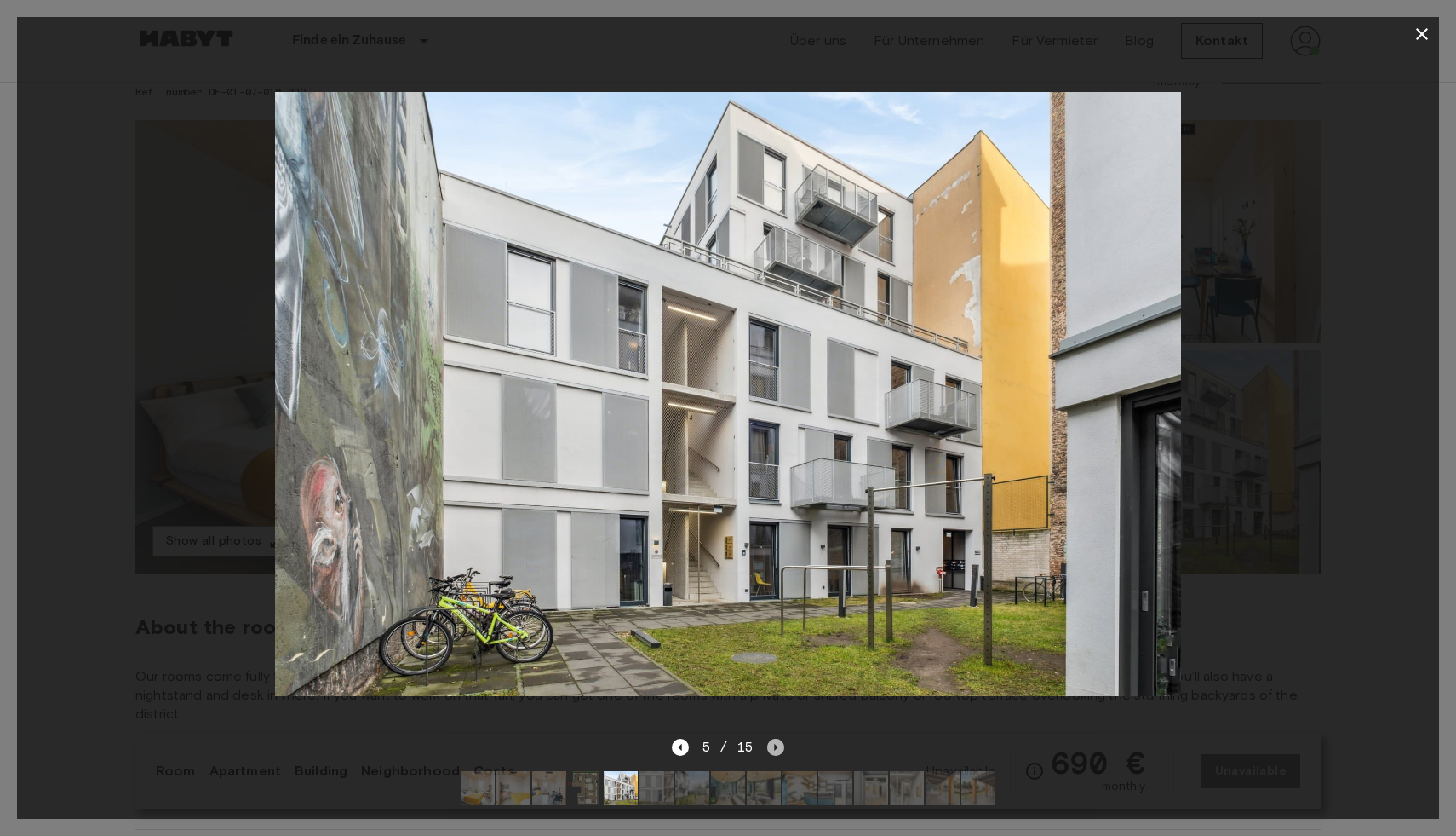
click at [778, 751] on icon "Next image" at bounding box center [775, 746] width 17 height 17
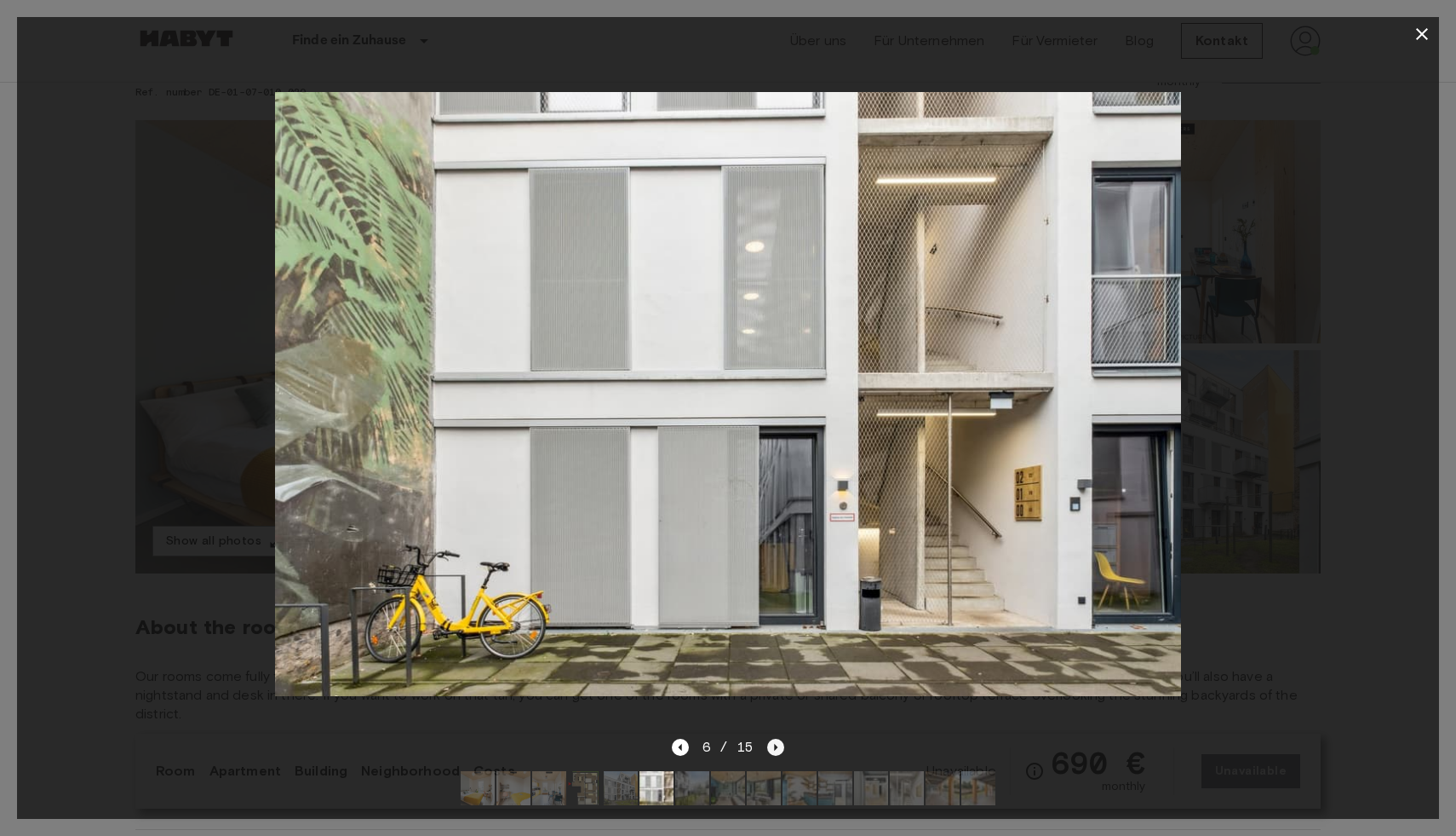
click at [777, 751] on icon "Next image" at bounding box center [775, 746] width 17 height 17
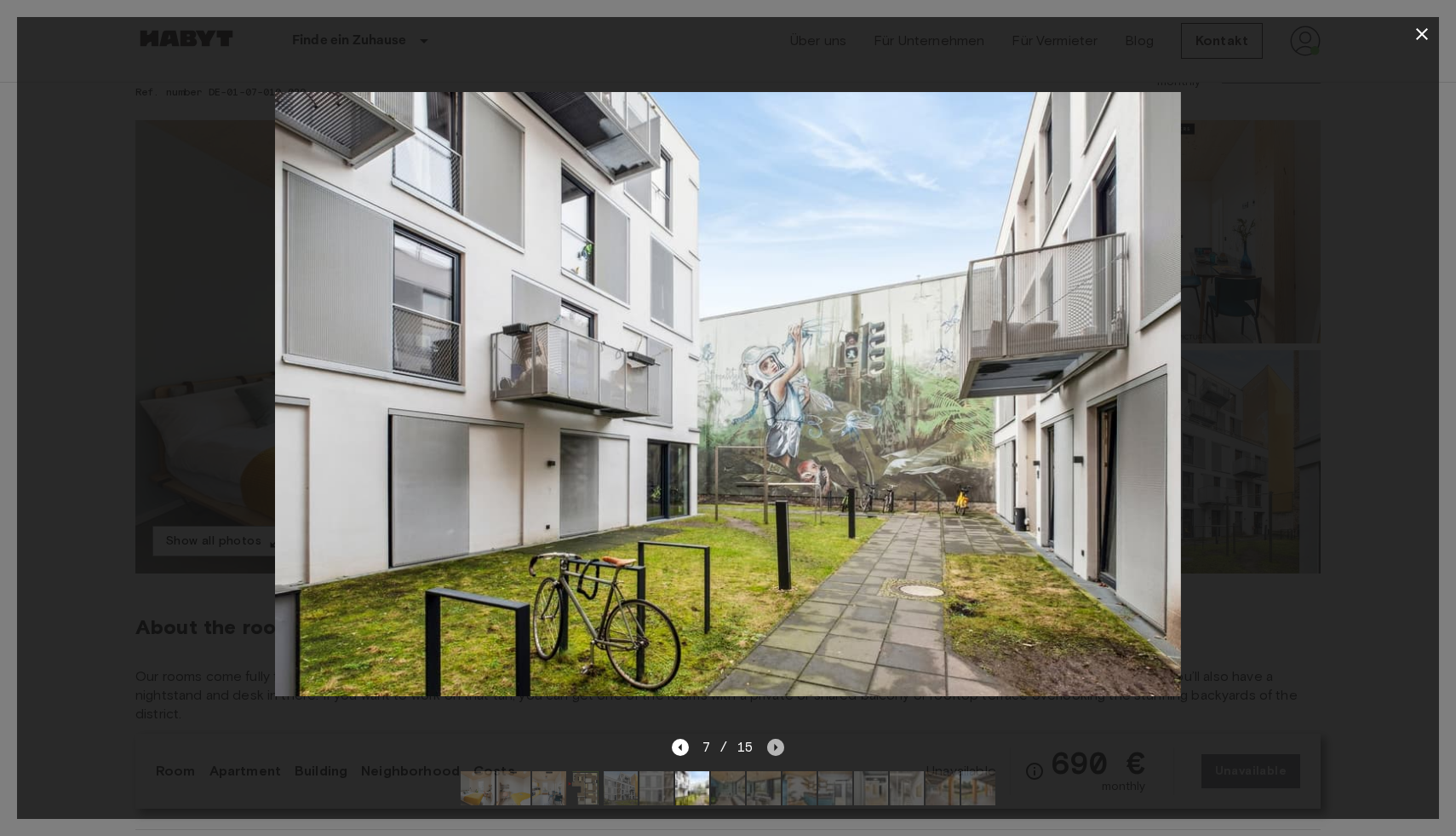
click at [777, 751] on icon "Next image" at bounding box center [775, 746] width 17 height 17
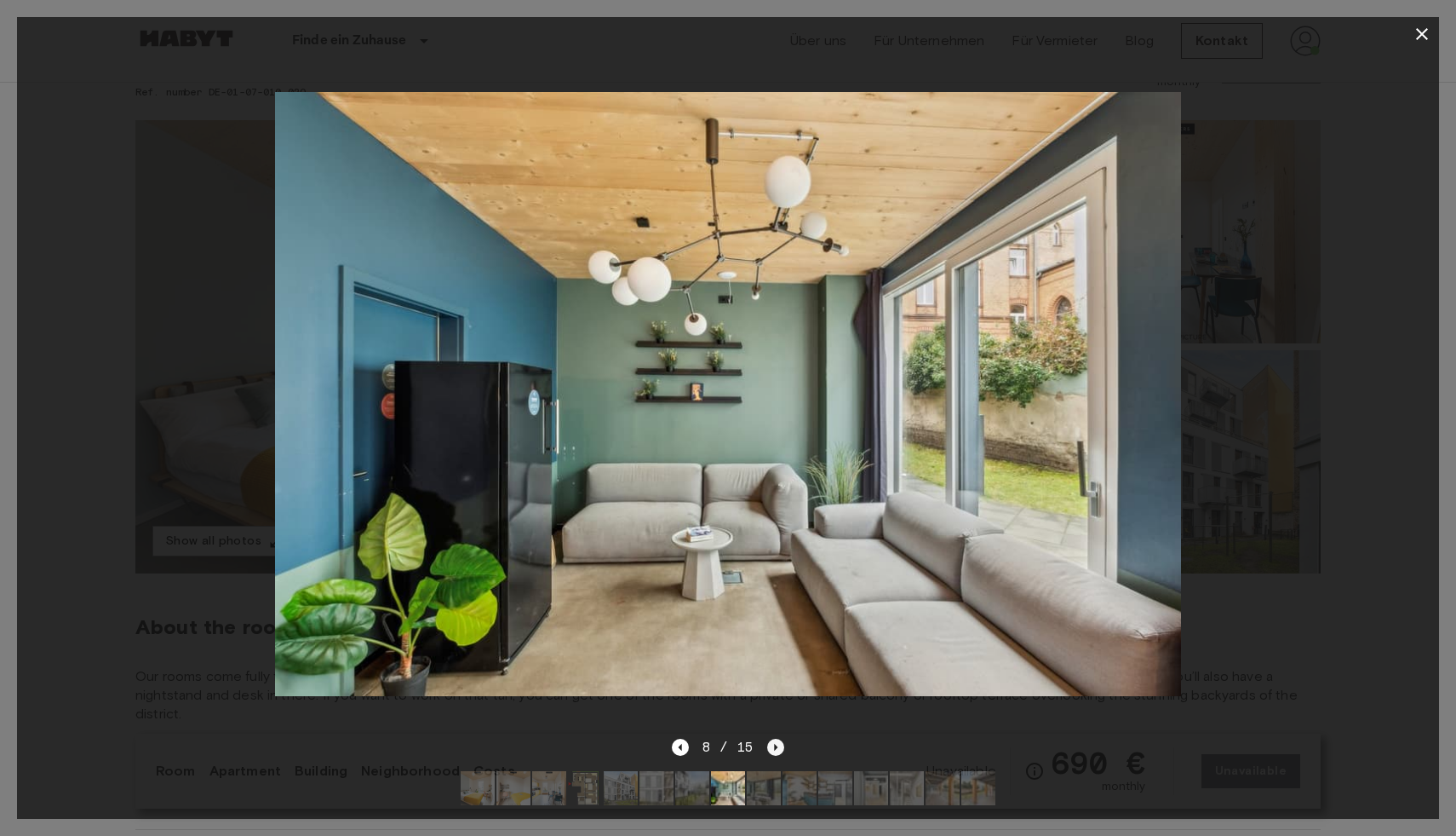
click at [777, 751] on icon "Next image" at bounding box center [775, 746] width 17 height 17
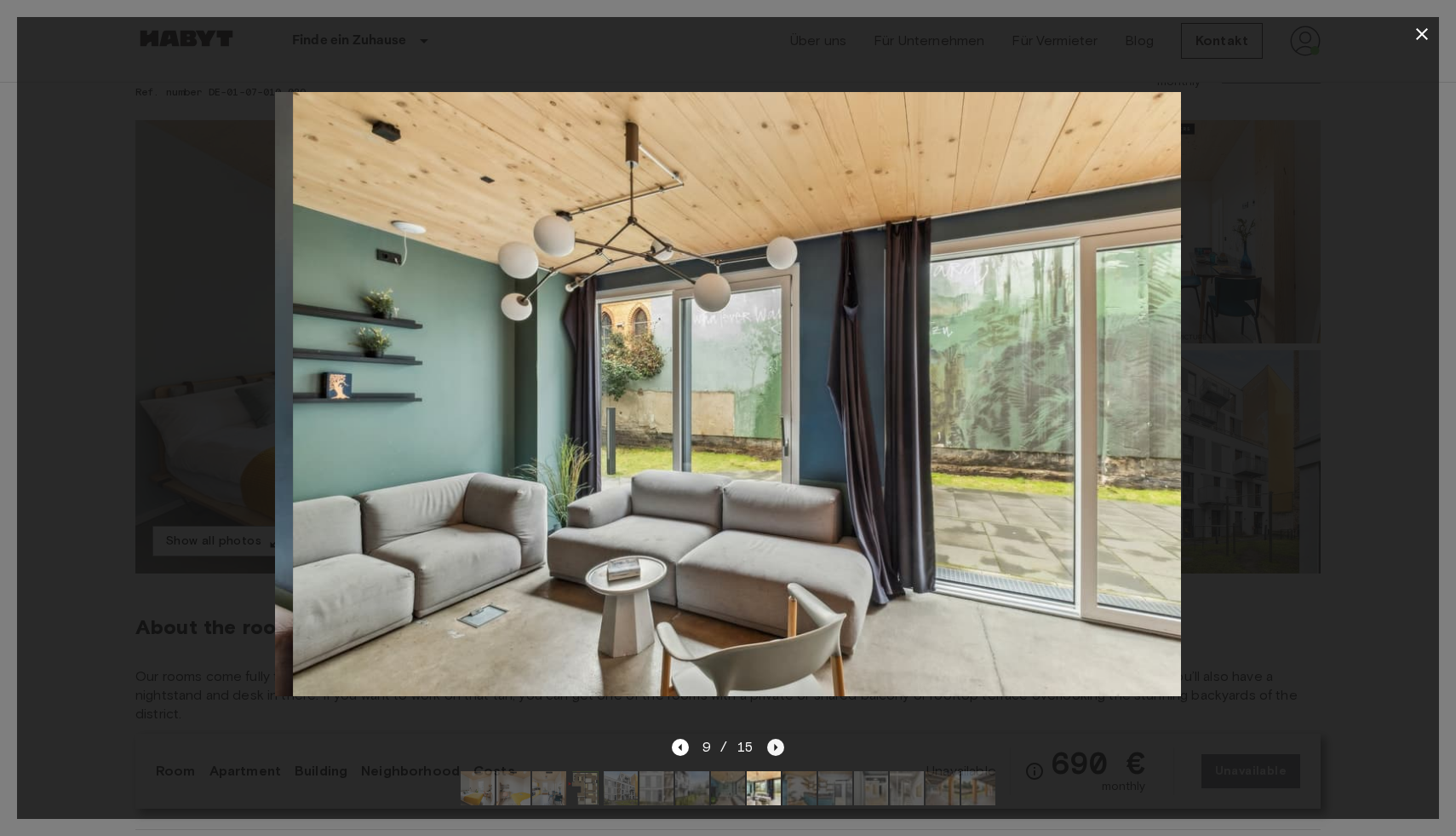
click at [777, 751] on icon "Next image" at bounding box center [775, 746] width 17 height 17
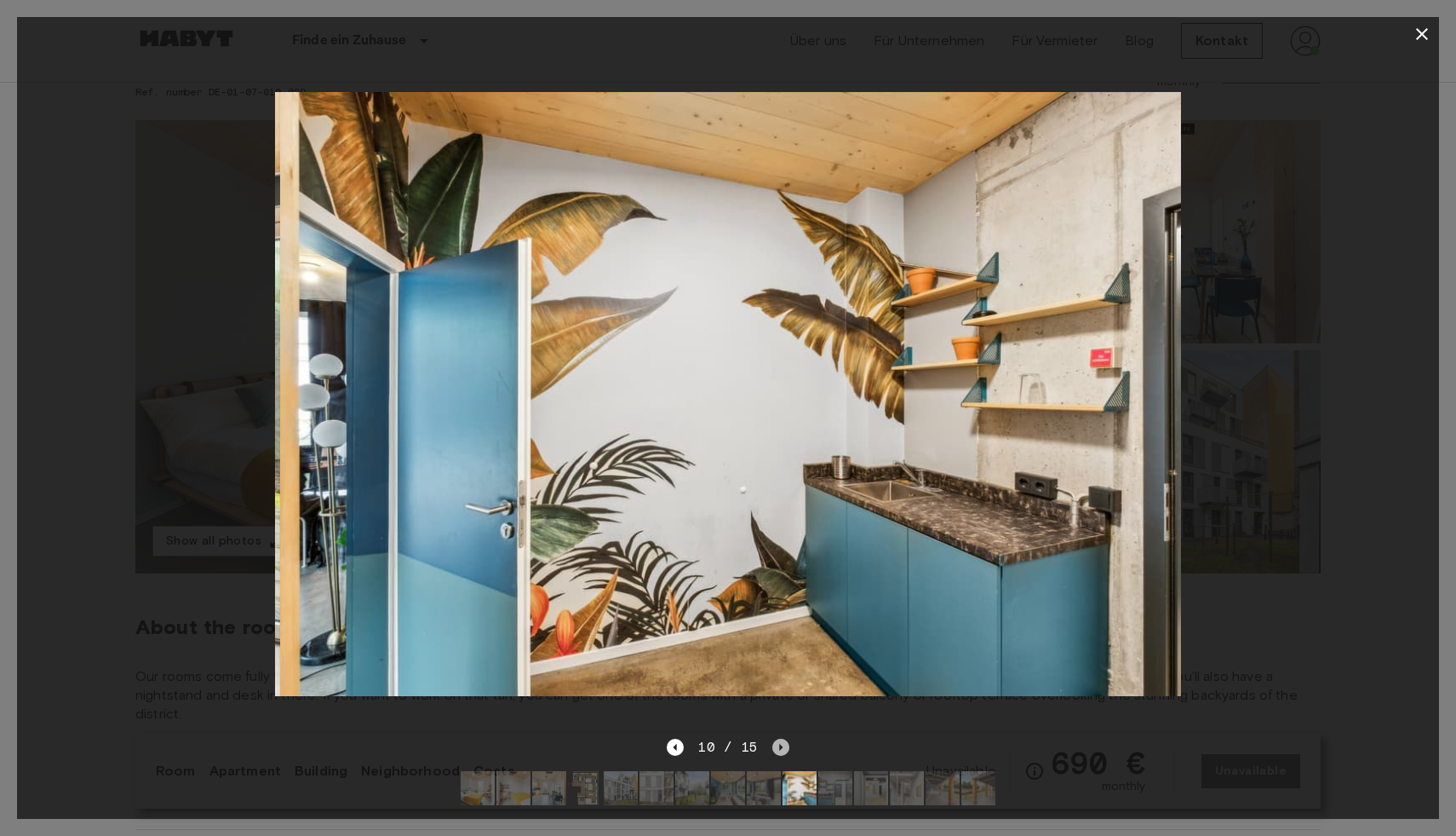
click at [777, 751] on icon "Next image" at bounding box center [780, 746] width 17 height 17
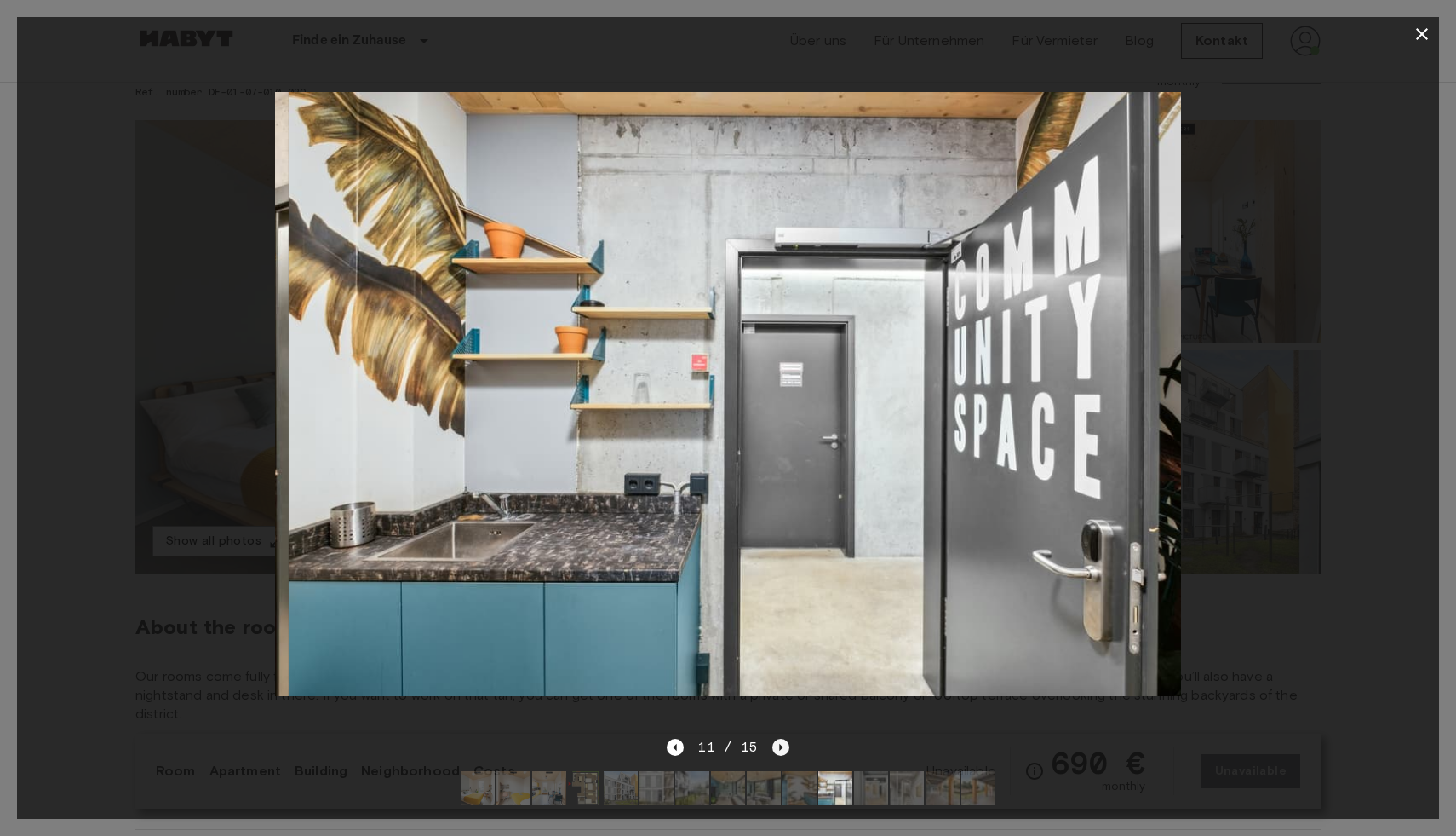
click at [777, 751] on icon "Next image" at bounding box center [780, 746] width 17 height 17
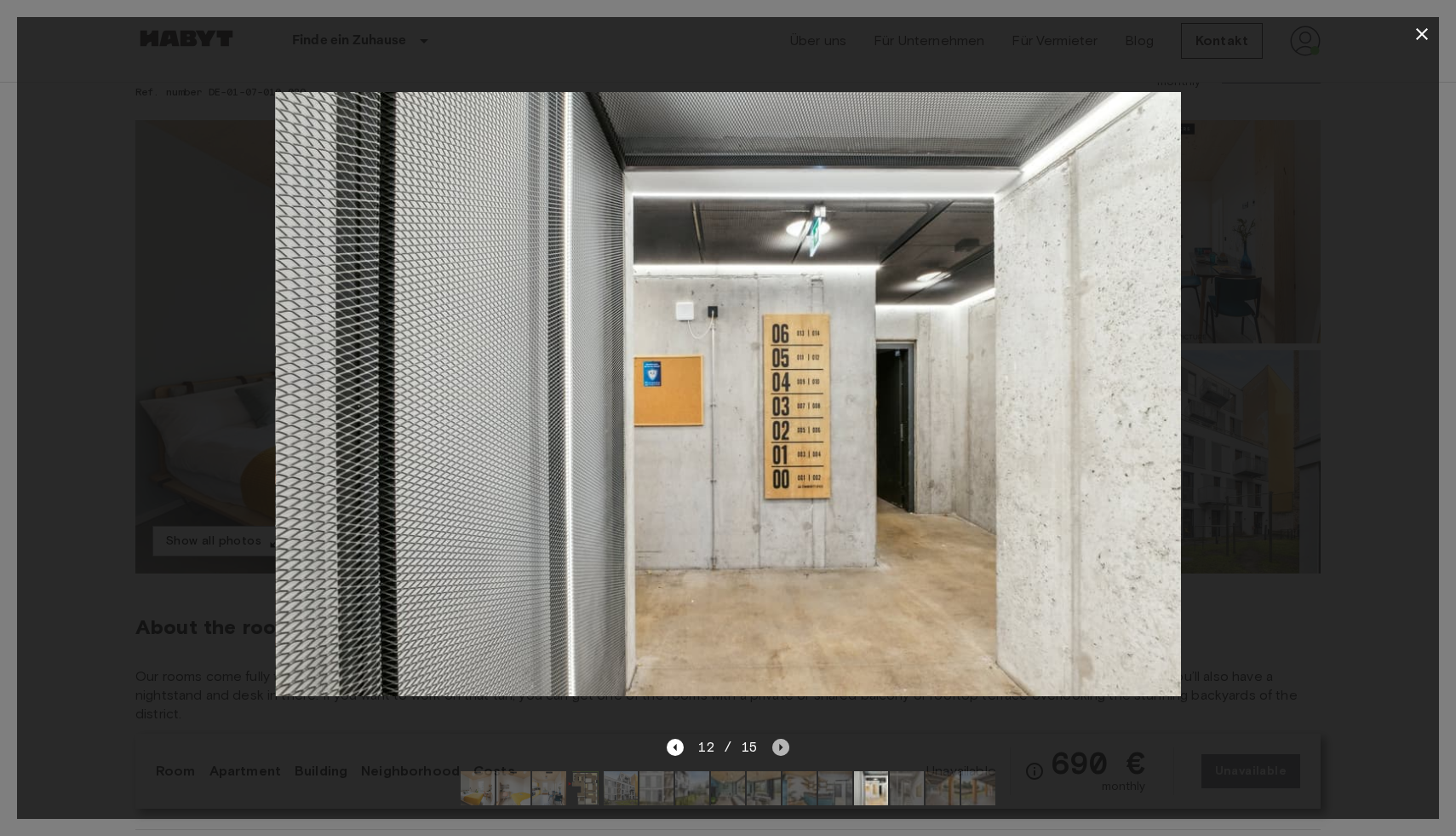
click at [777, 751] on icon "Next image" at bounding box center [780, 746] width 17 height 17
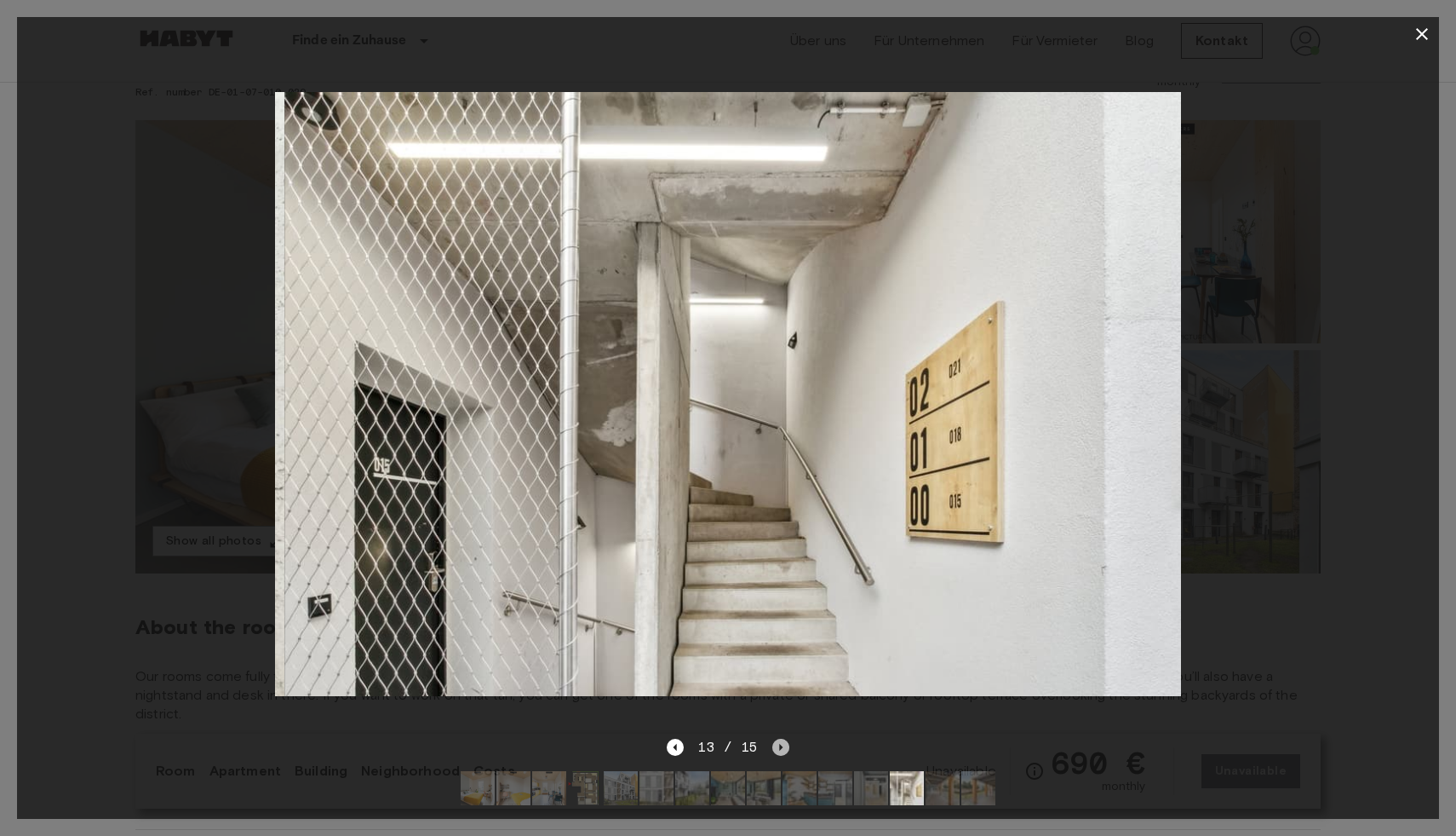
click at [777, 752] on icon "Next image" at bounding box center [780, 746] width 17 height 17
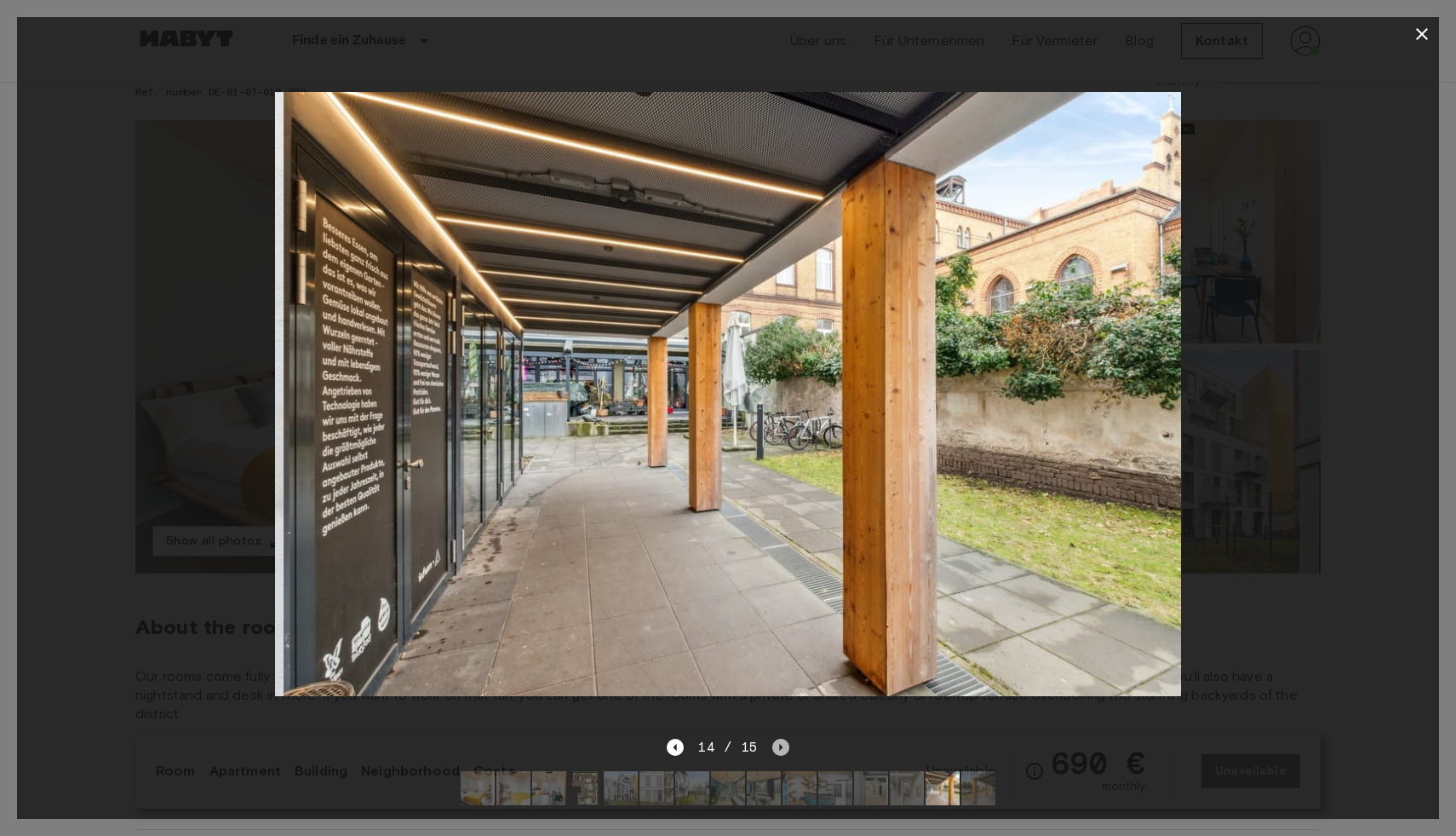
click at [777, 752] on icon "Next image" at bounding box center [780, 746] width 17 height 17
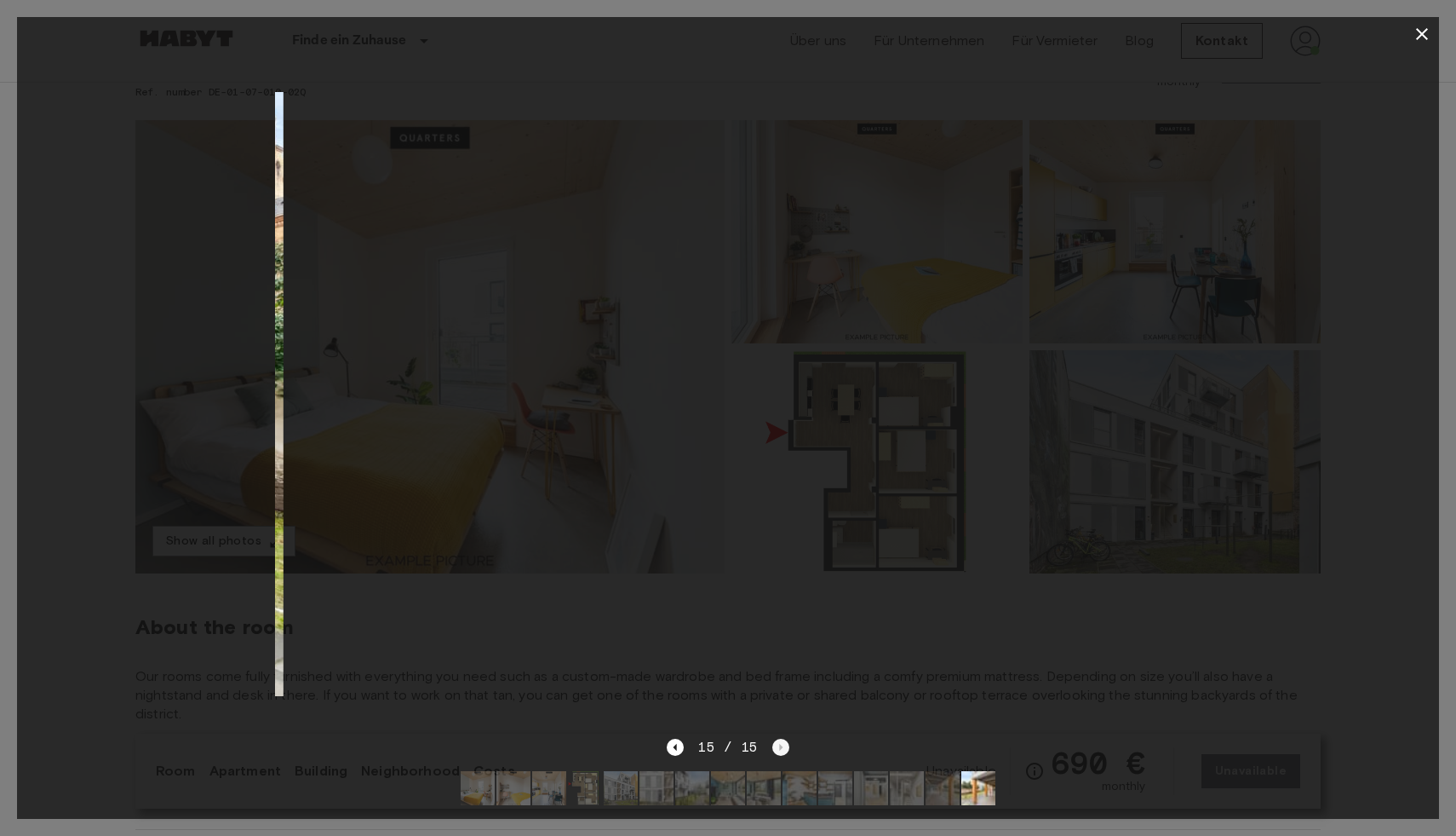
click at [777, 752] on div "15 / 15" at bounding box center [727, 747] width 121 height 21
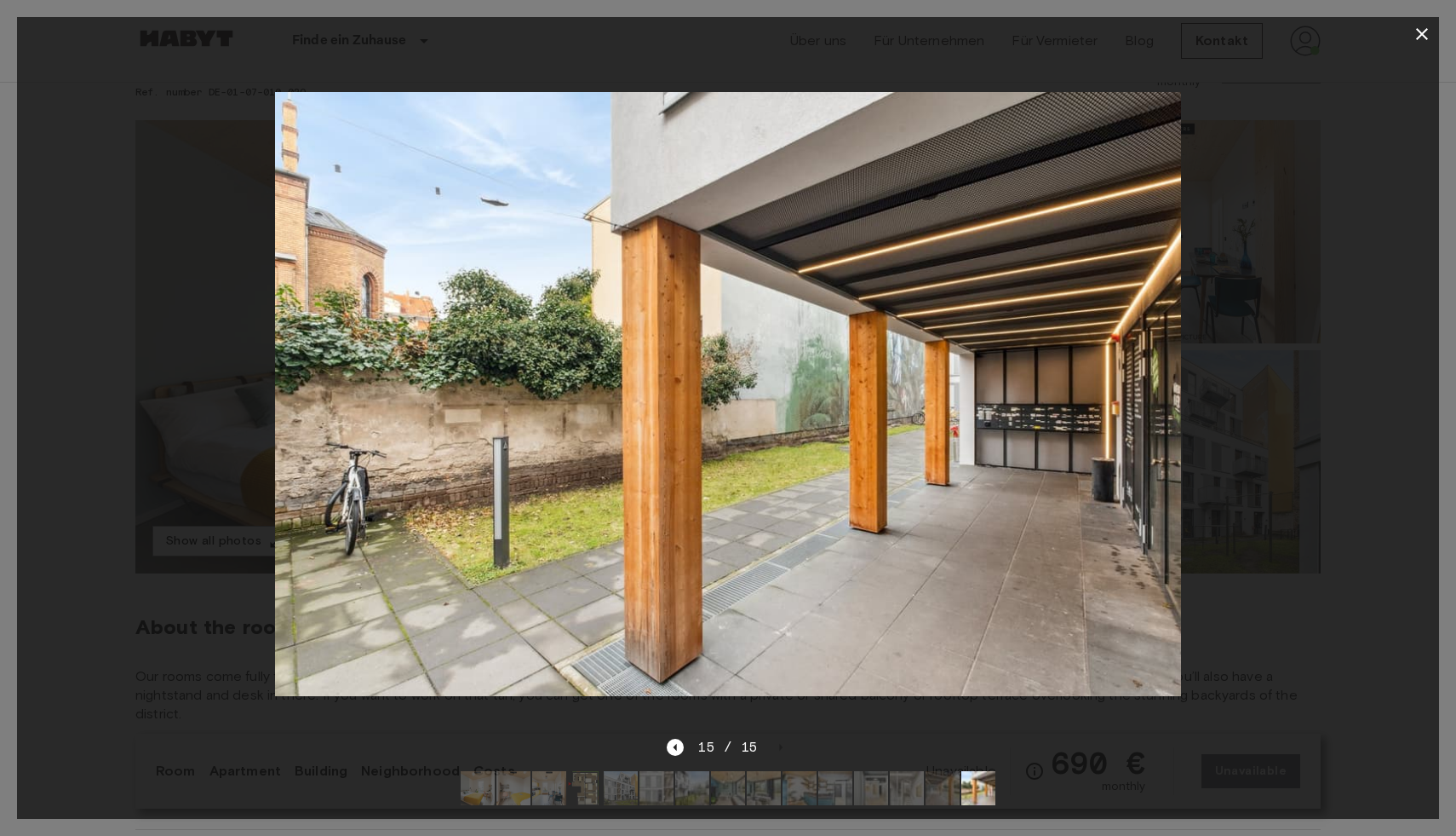
click at [777, 752] on div "15 / 15" at bounding box center [727, 747] width 121 height 21
click at [1420, 31] on icon "button" at bounding box center [1421, 34] width 21 height 21
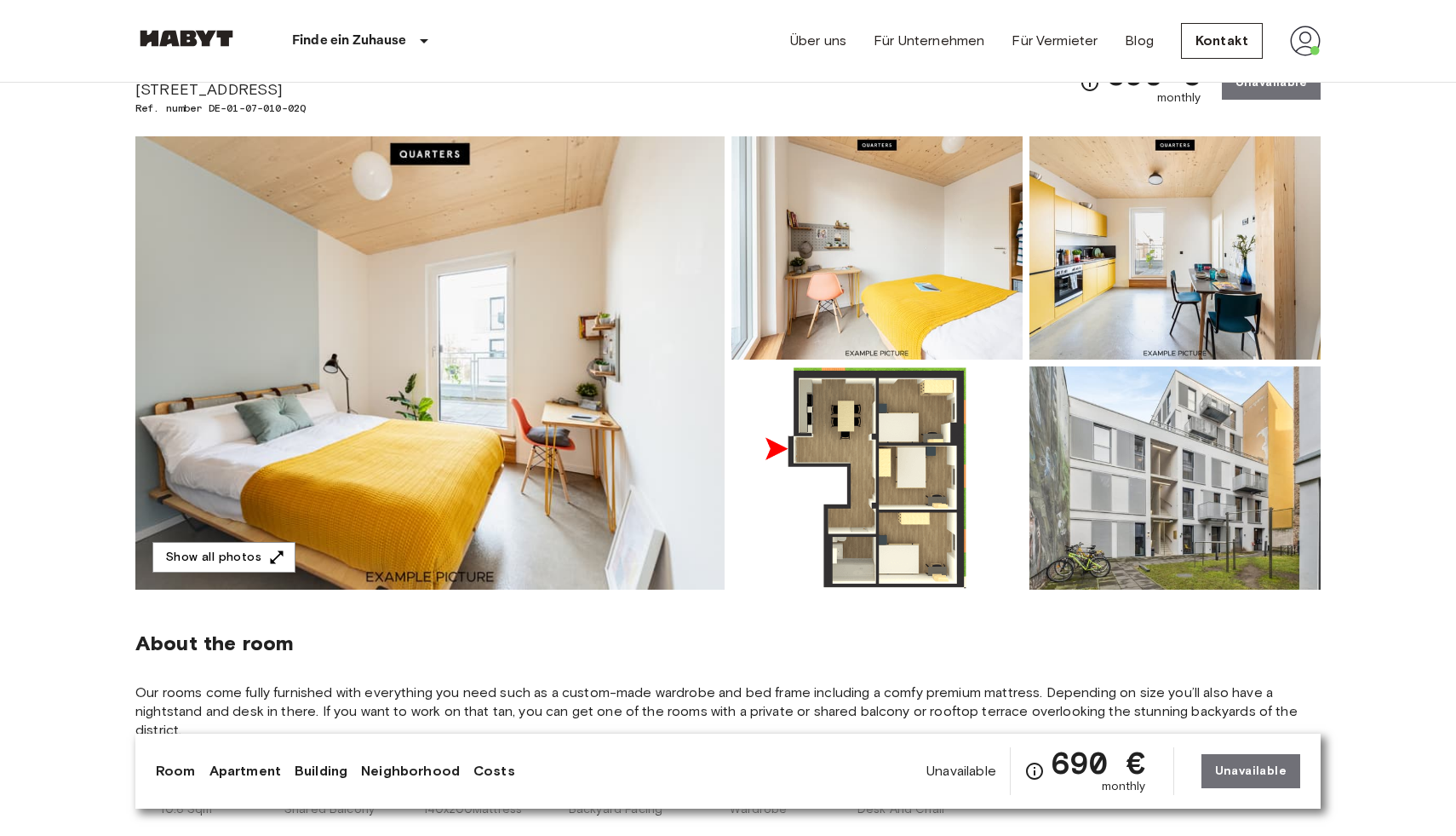
scroll to position [0, 0]
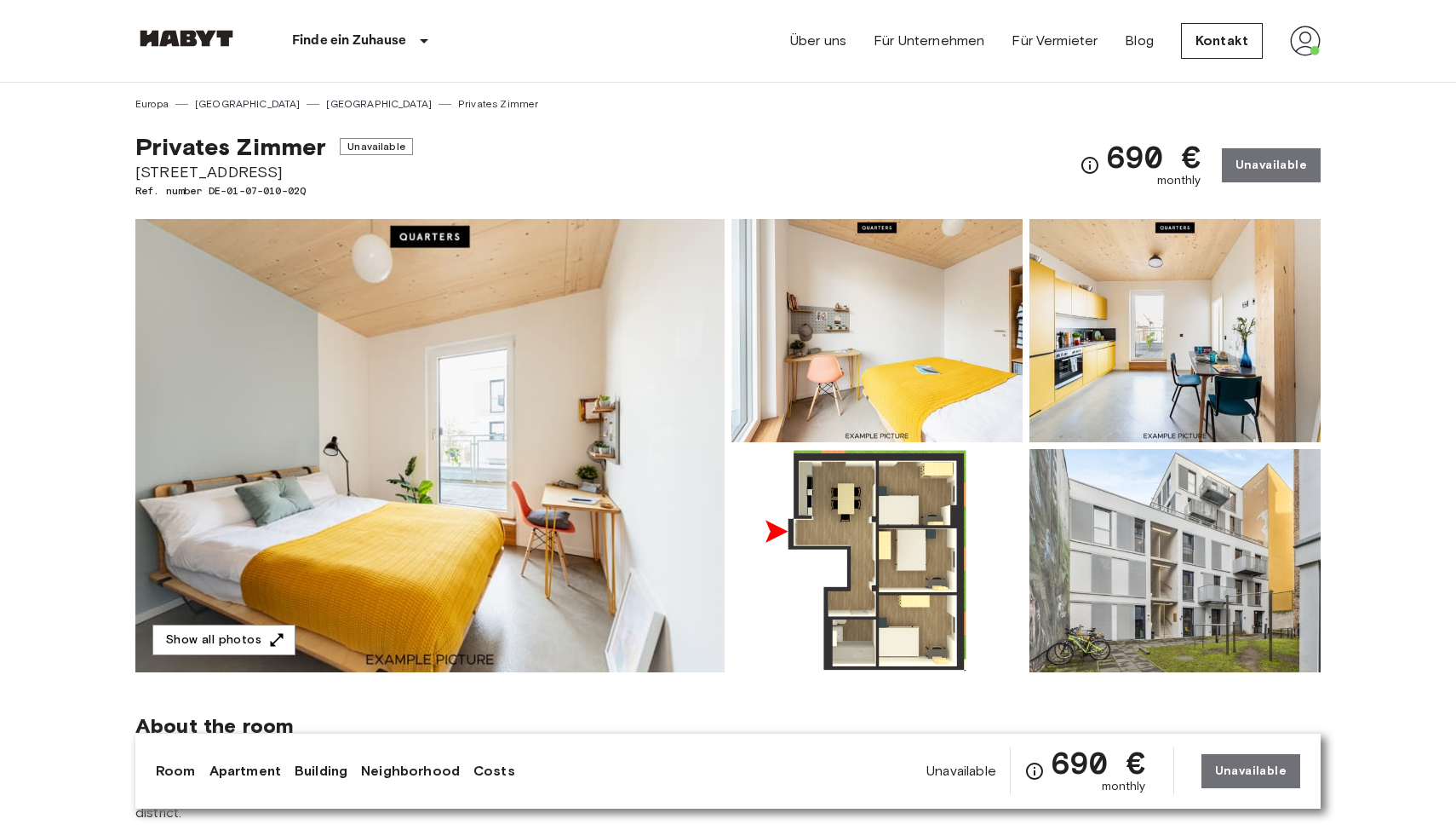
click at [1301, 35] on img at bounding box center [1305, 40] width 31 height 31
click at [1294, 73] on li "Profile" at bounding box center [1357, 71] width 171 height 31
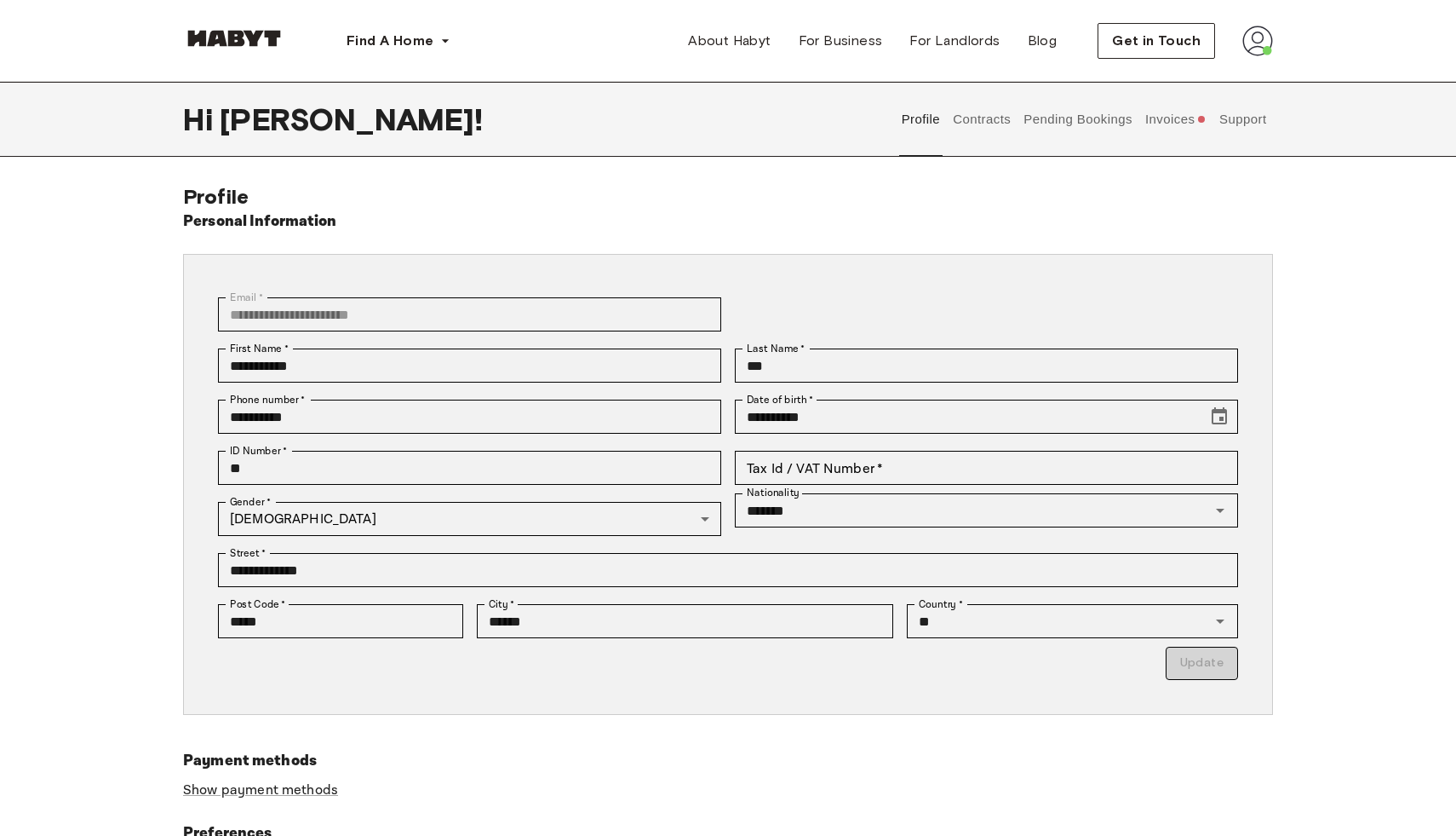
click at [1164, 122] on button "Invoices" at bounding box center [1176, 119] width 65 height 75
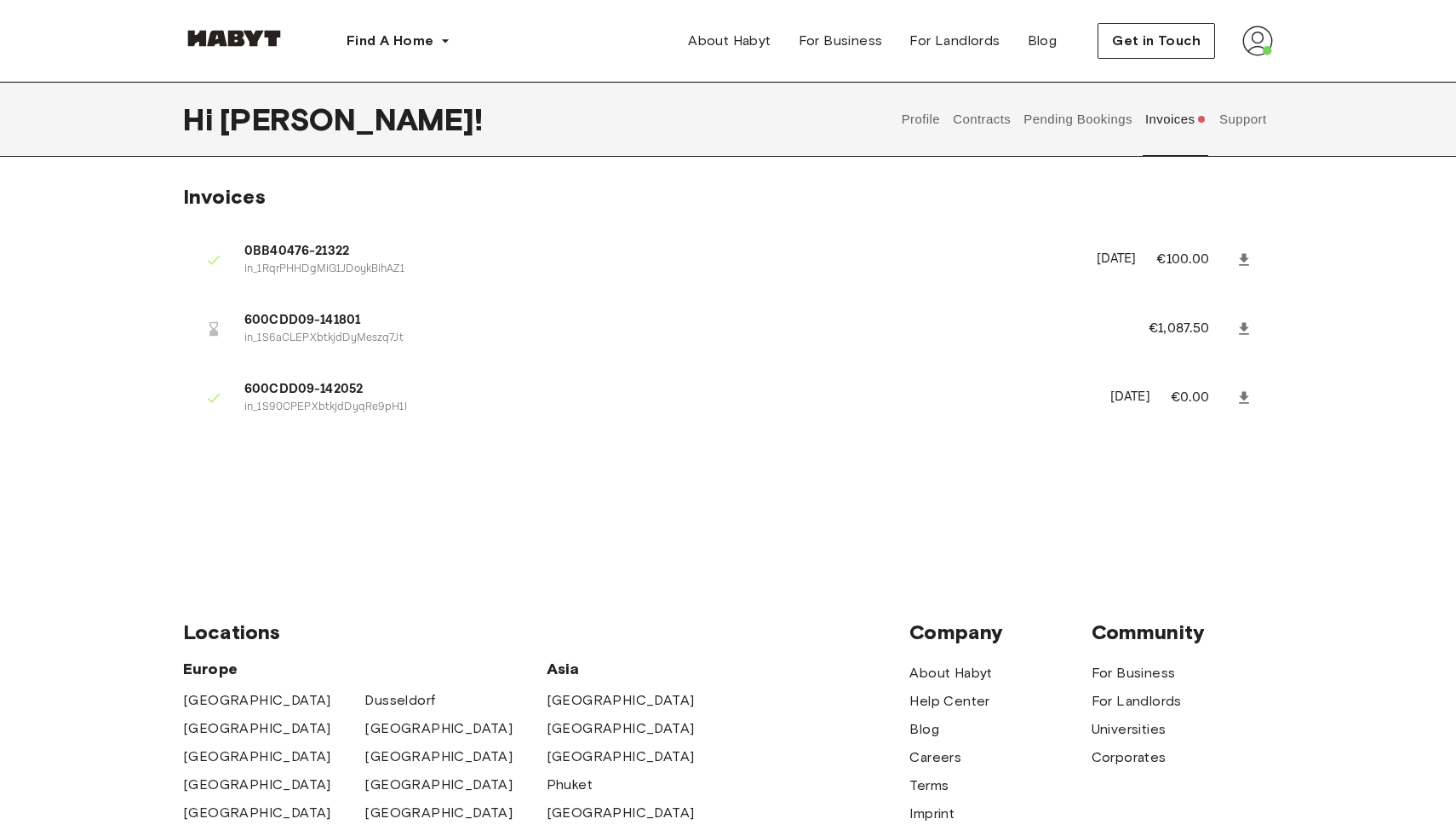
click at [1246, 401] on icon at bounding box center [1244, 398] width 17 height 17
click at [1043, 126] on button "Pending Bookings" at bounding box center [1078, 119] width 113 height 75
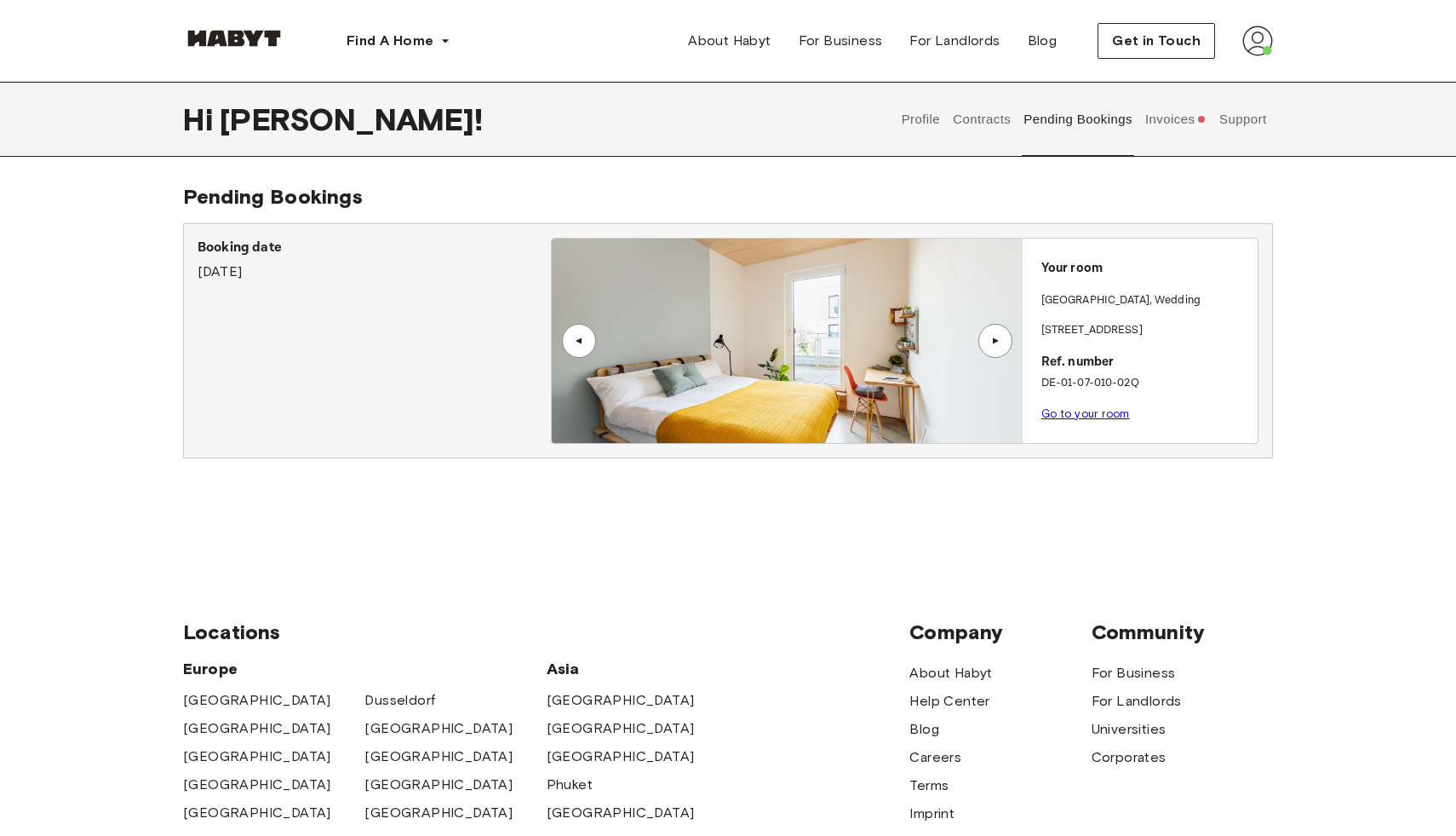
click at [1100, 412] on link "Go to your room" at bounding box center [1086, 414] width 89 height 13
